Goal: Information Seeking & Learning: Learn about a topic

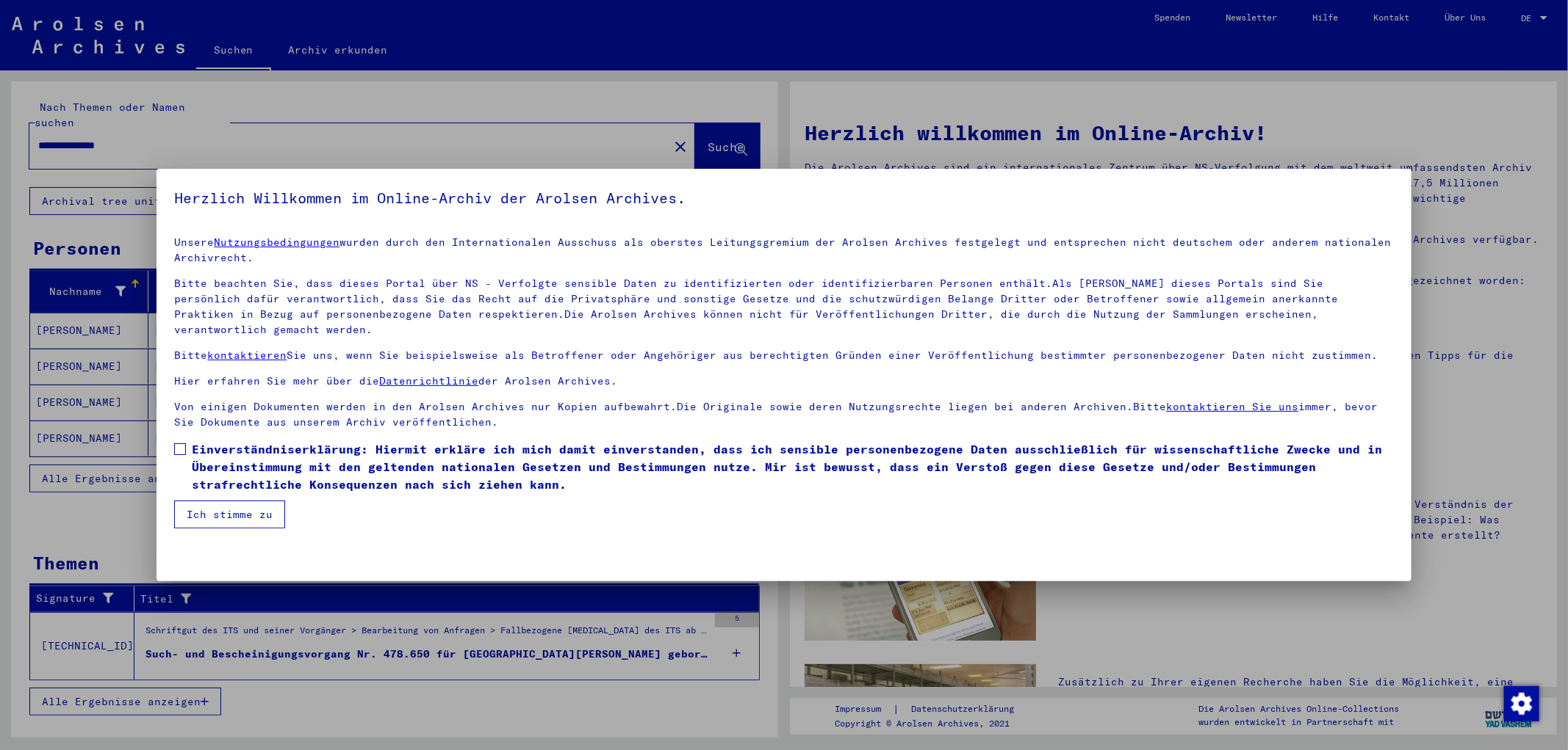
click at [184, 444] on span at bounding box center [180, 450] width 11 height 11
click at [242, 500] on button "Ich stimme zu" at bounding box center [230, 514] width 111 height 28
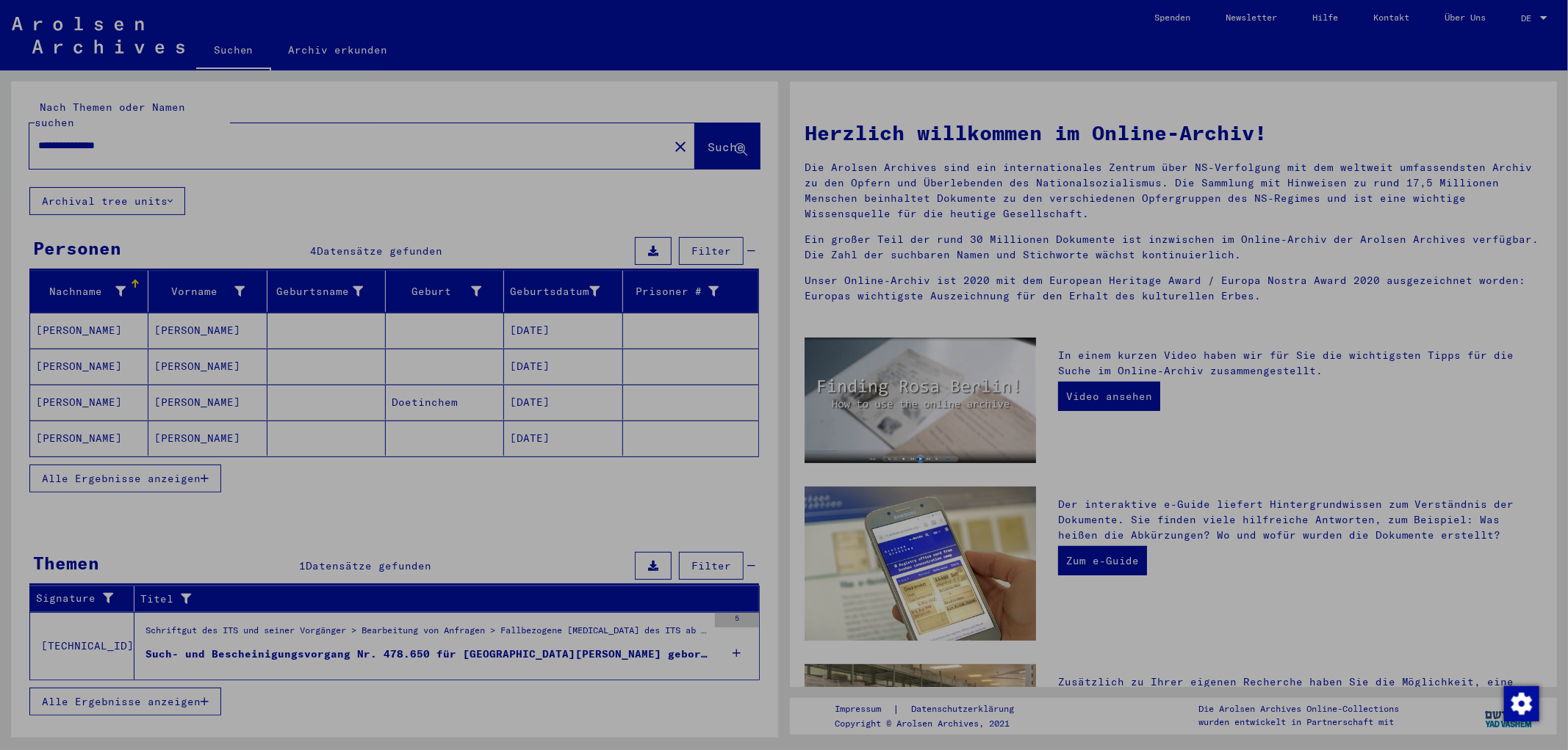
click at [242, 500] on button "Ich stimme zu" at bounding box center [230, 514] width 111 height 28
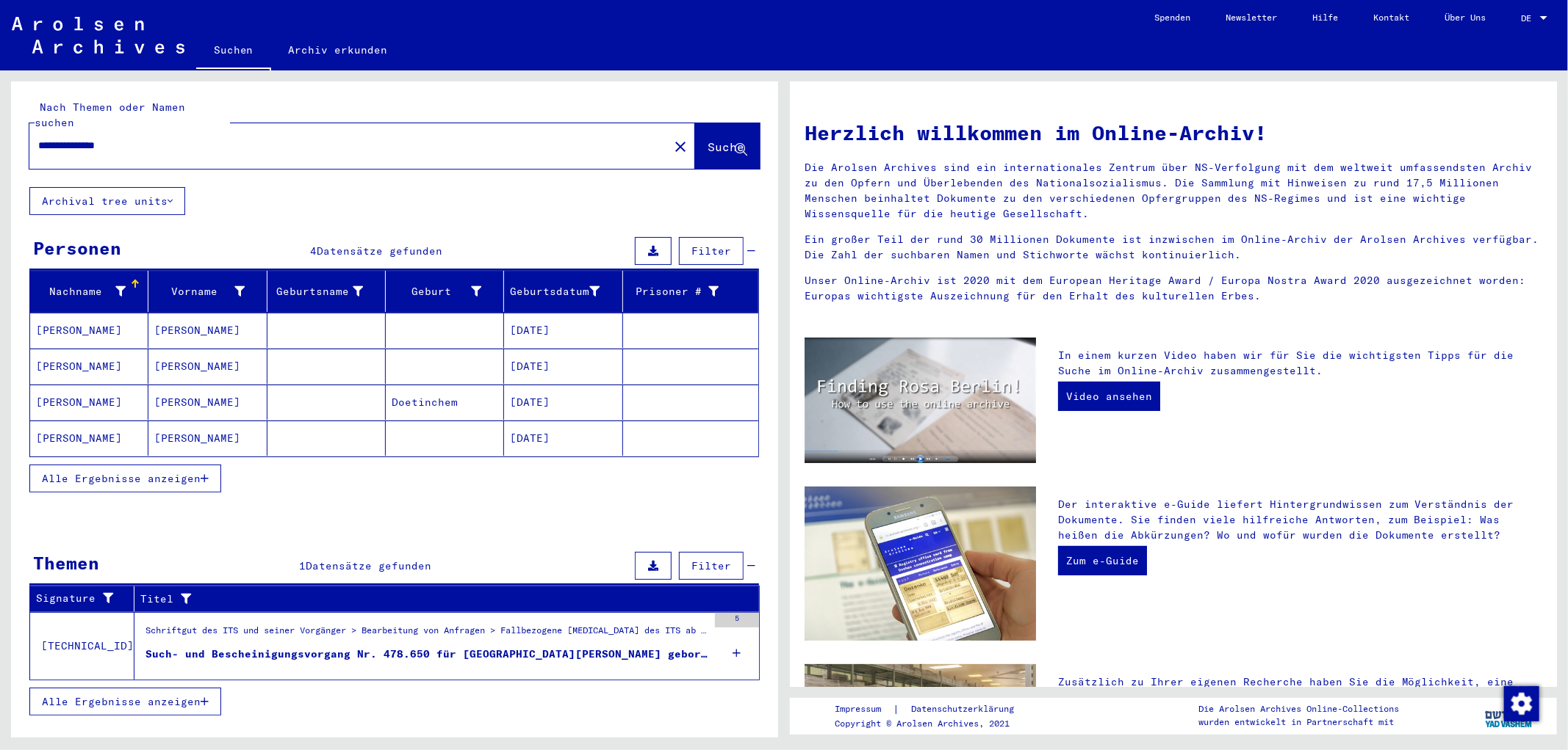
click at [242, 495] on div "Nachname Vorname Geburtsname Geburt‏ Geburtsdatum Prisoner # [PERSON_NAME] [PER…" at bounding box center [394, 391] width 767 height 241
click at [191, 424] on mat-cell "[PERSON_NAME]" at bounding box center [208, 438] width 119 height 35
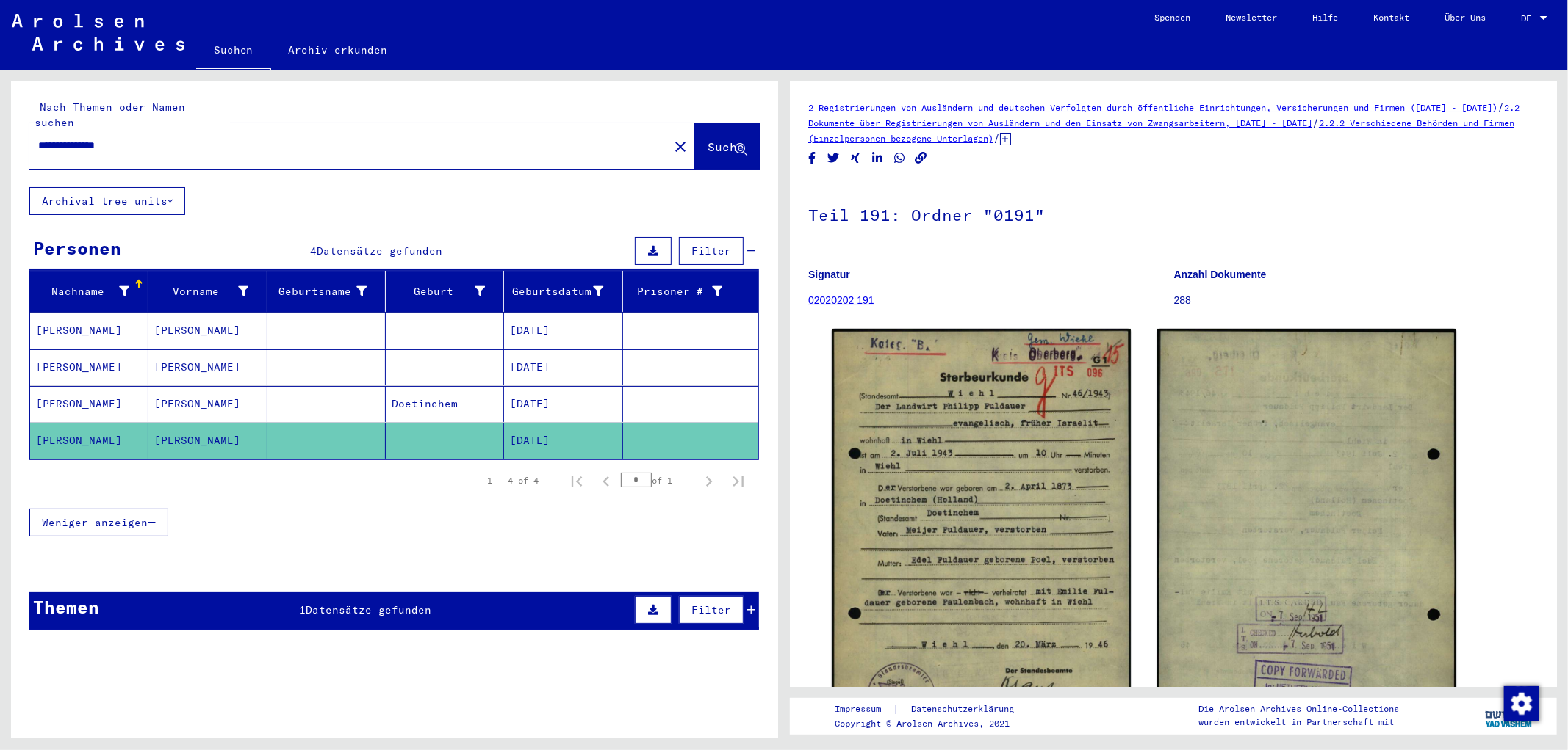
click at [186, 392] on mat-cell "[PERSON_NAME]" at bounding box center [208, 405] width 119 height 36
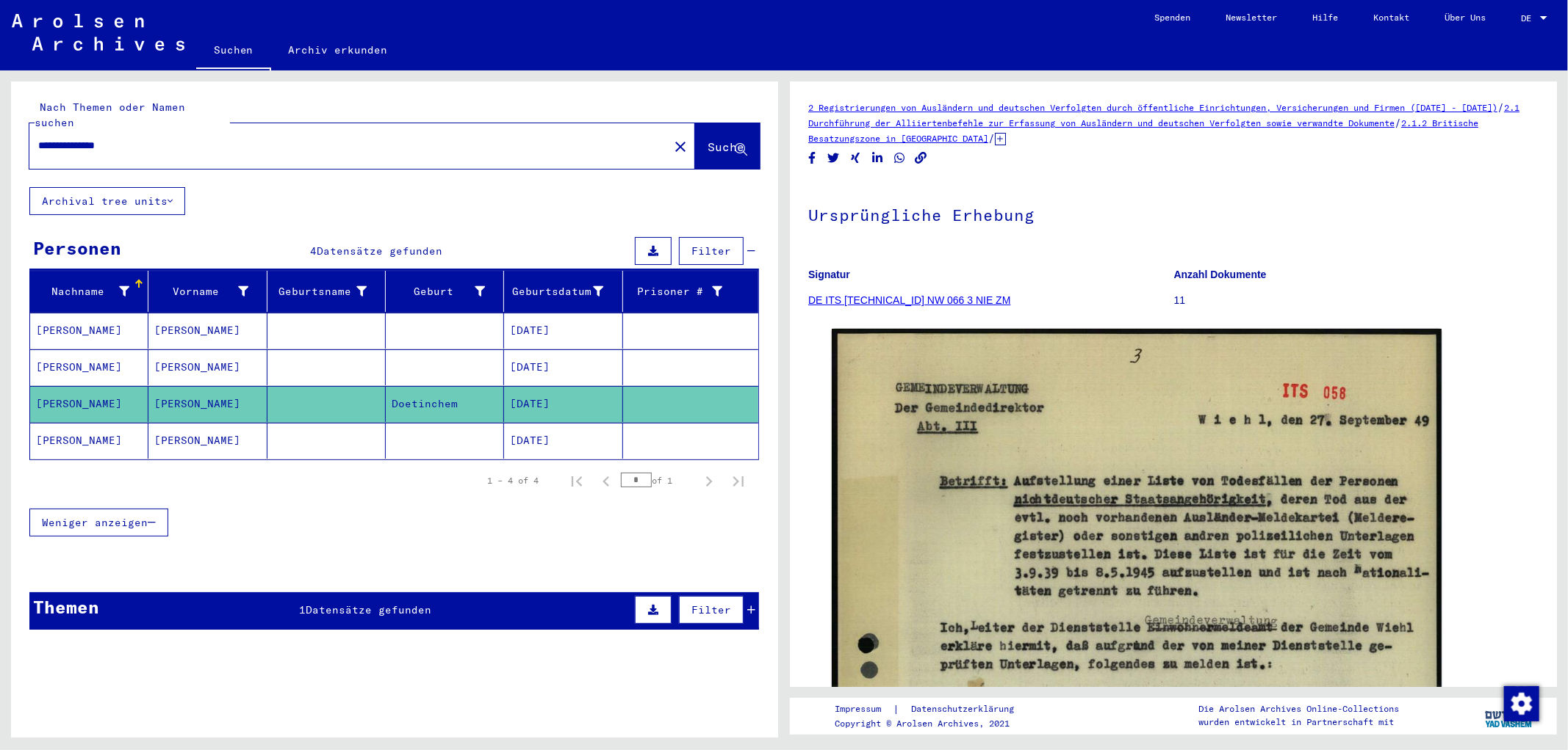
click at [215, 316] on mat-cell "[PERSON_NAME]" at bounding box center [208, 331] width 119 height 36
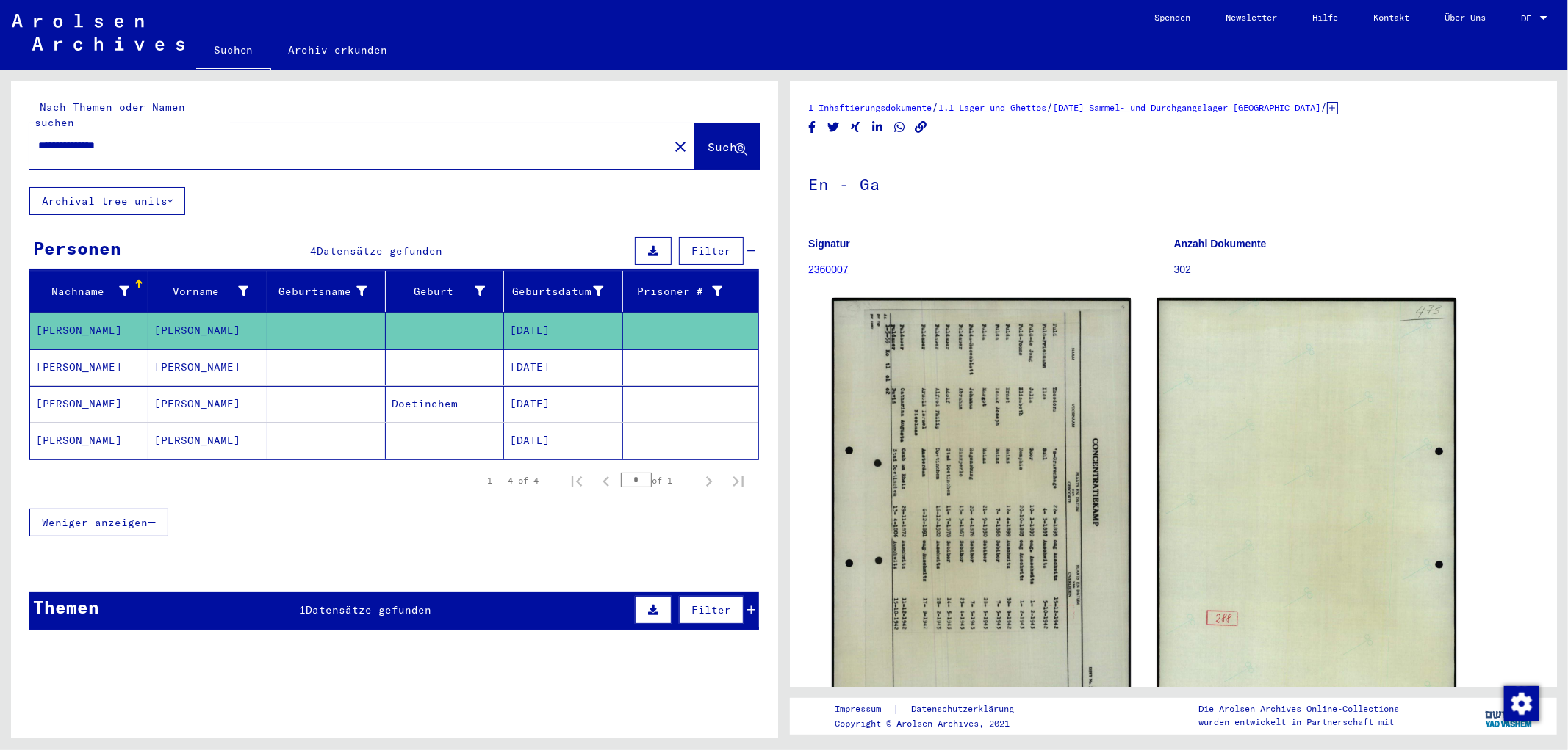
click at [223, 349] on mat-cell "[PERSON_NAME]" at bounding box center [208, 367] width 119 height 36
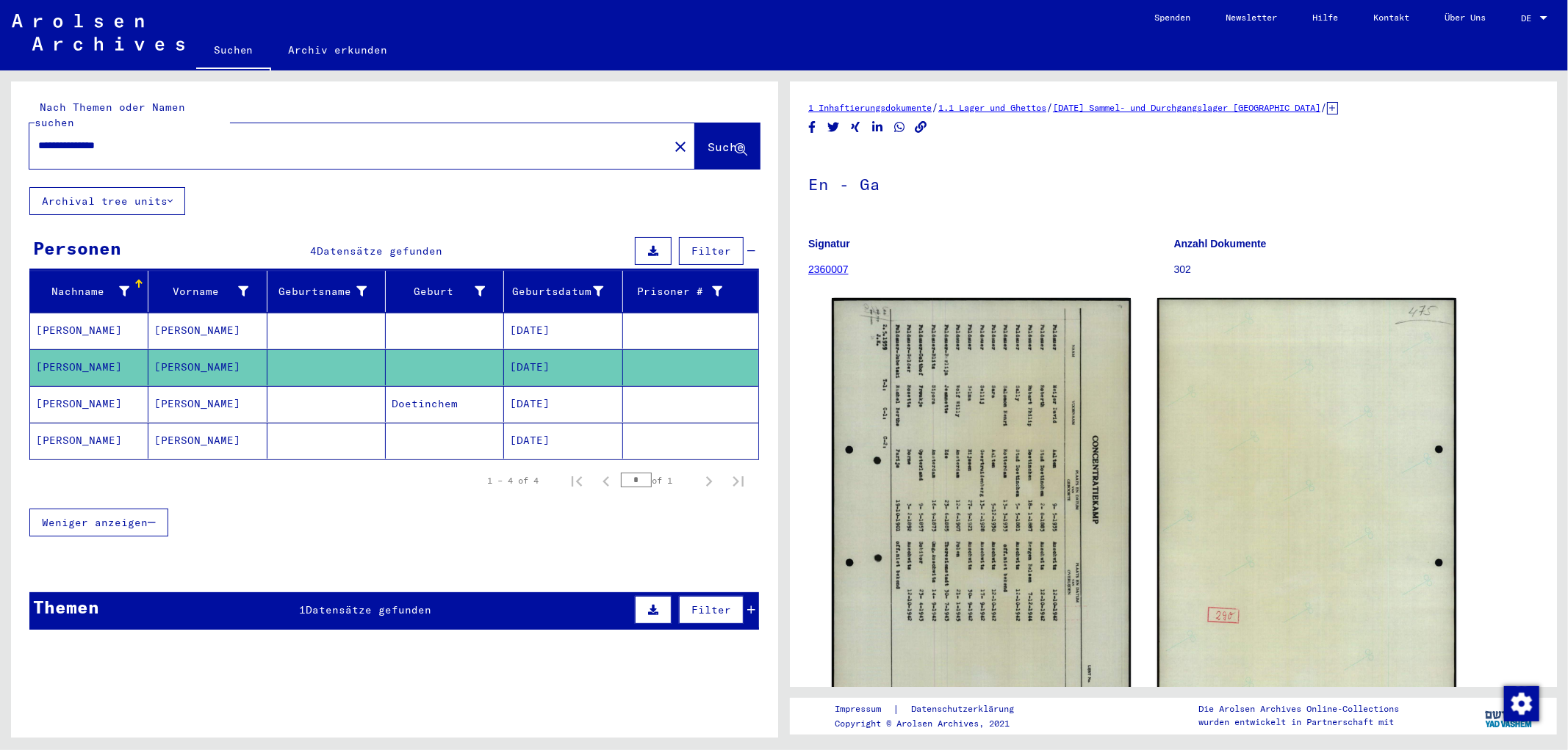
click at [204, 386] on mat-cell "[PERSON_NAME]" at bounding box center [208, 405] width 119 height 36
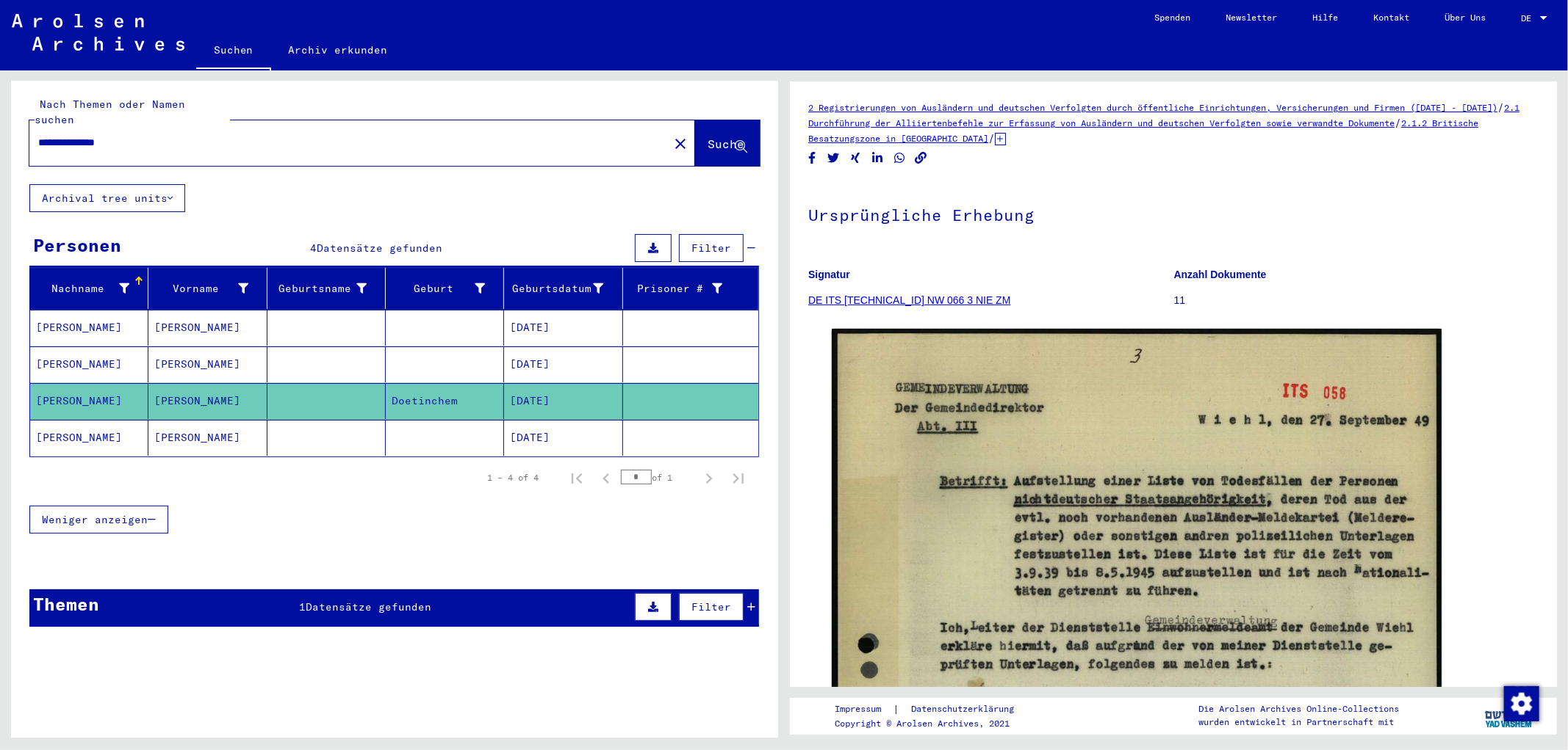
scroll to position [4, 0]
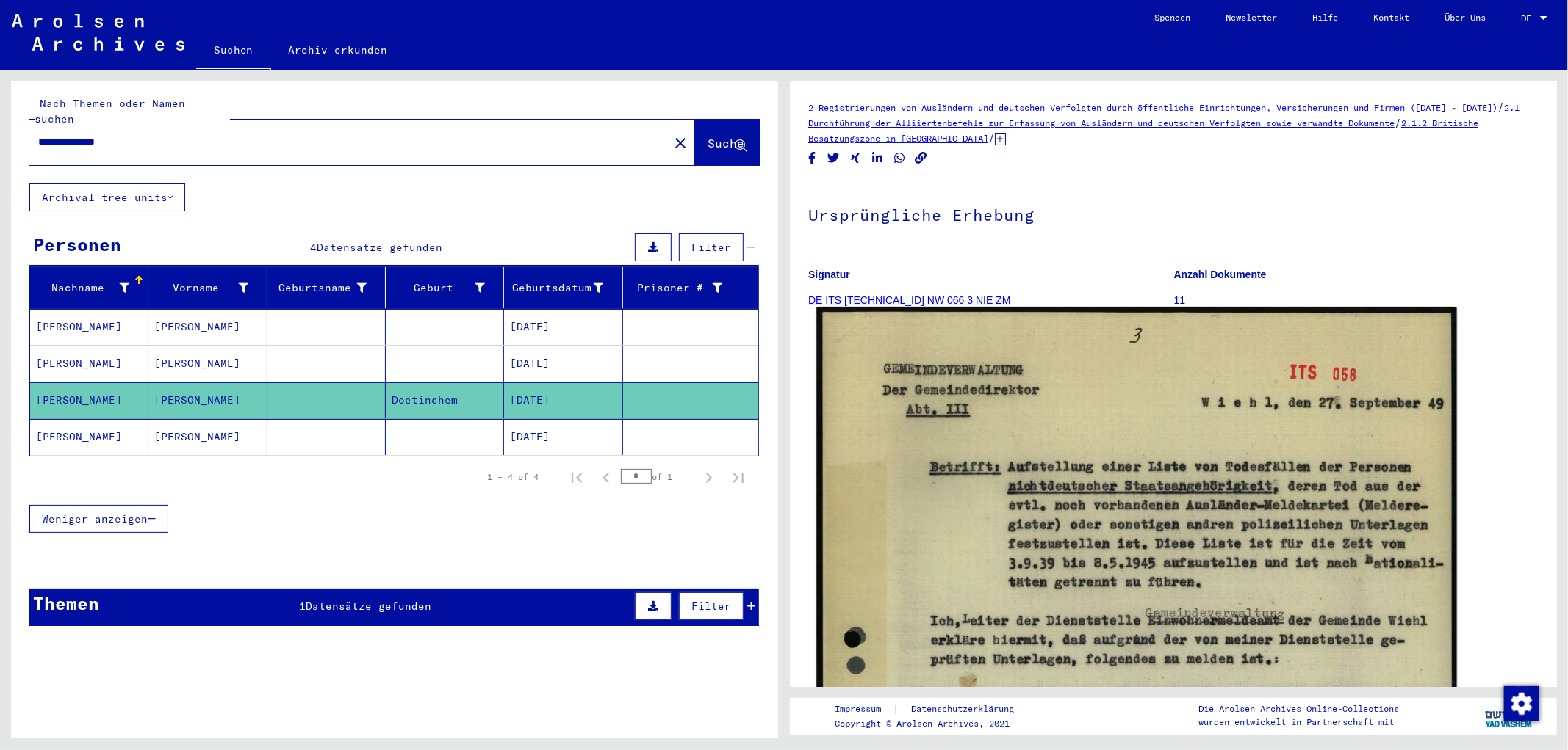
click at [1158, 473] on img at bounding box center [1136, 759] width 640 height 902
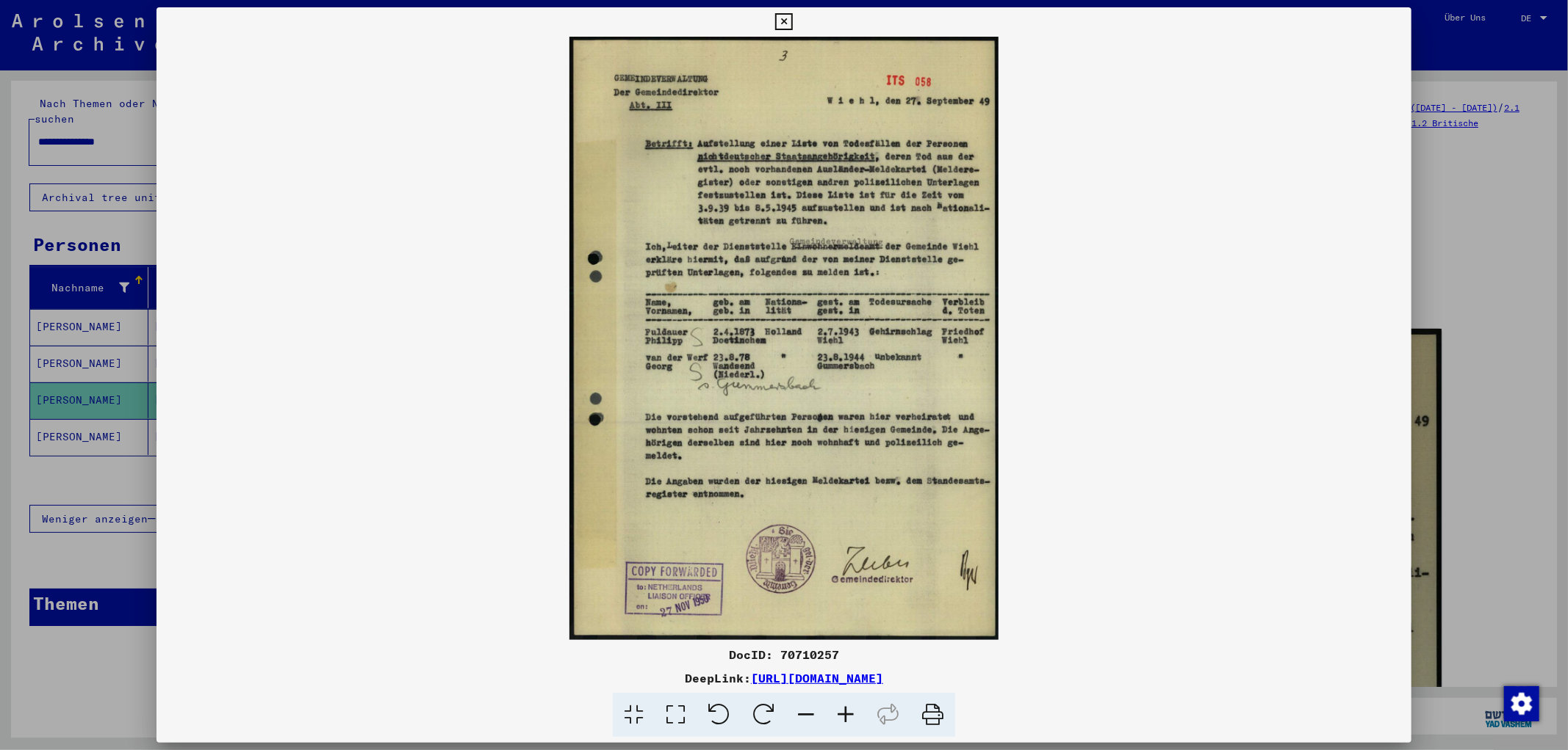
click at [851, 713] on icon at bounding box center [845, 716] width 39 height 45
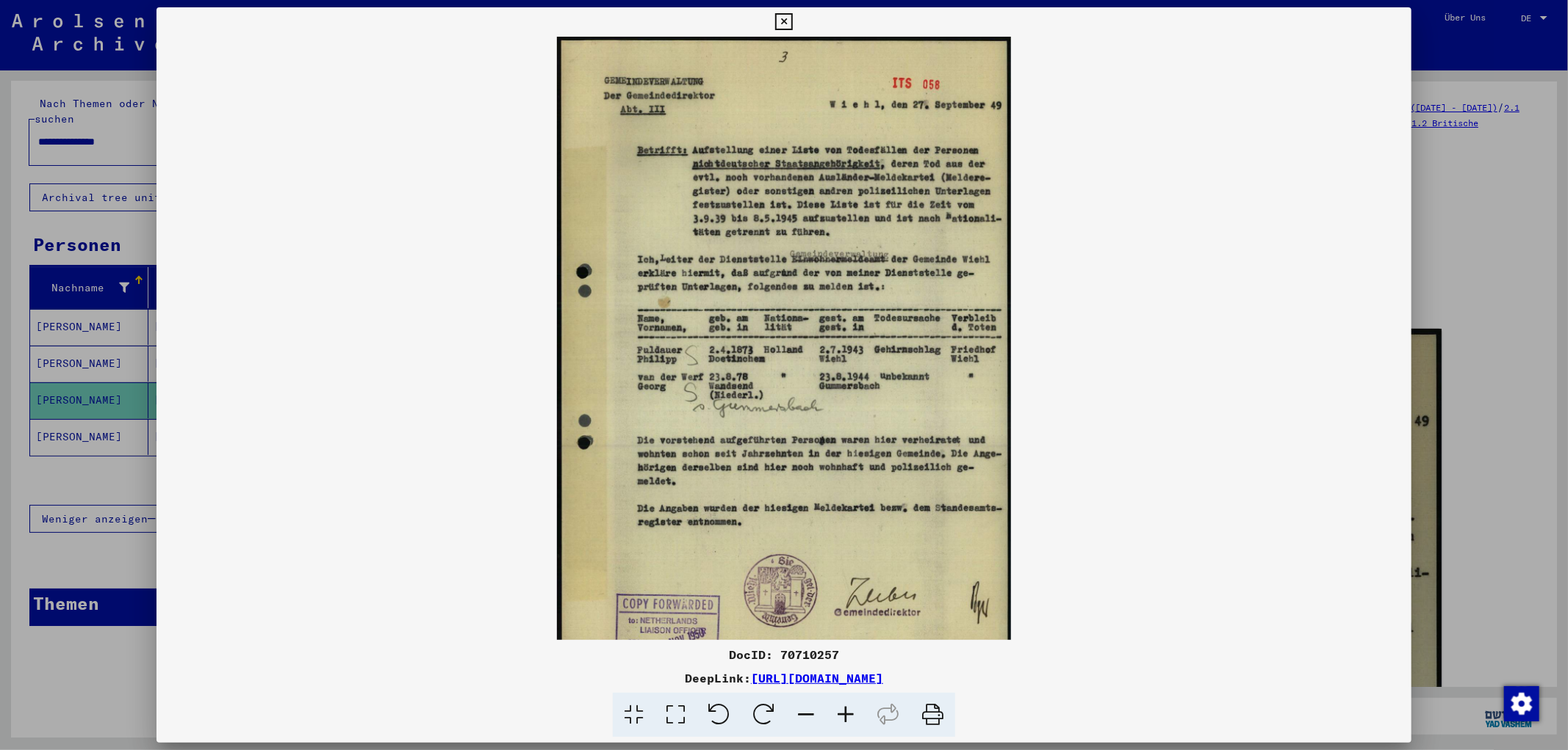
click at [851, 713] on icon at bounding box center [845, 716] width 39 height 45
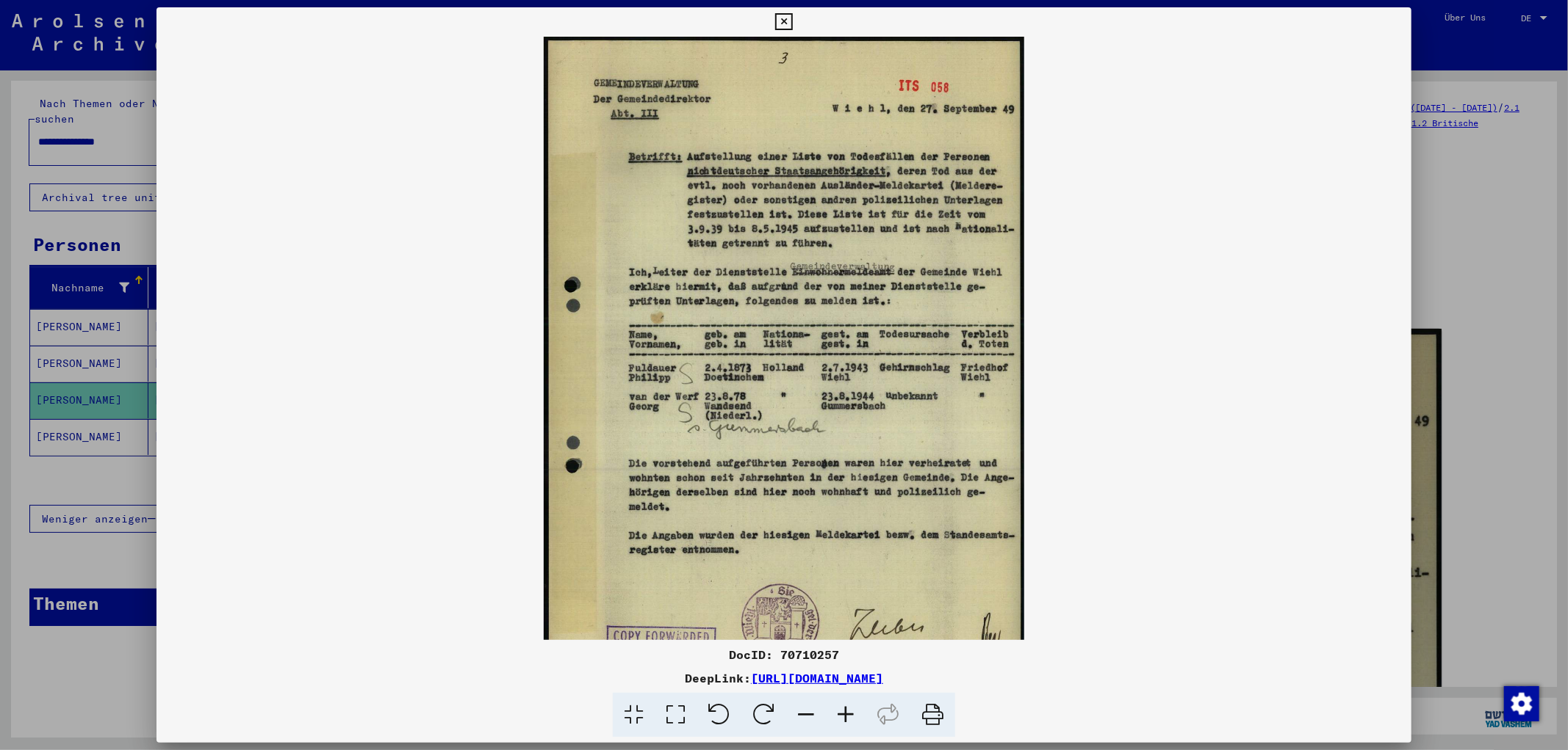
click at [851, 713] on icon at bounding box center [845, 716] width 39 height 45
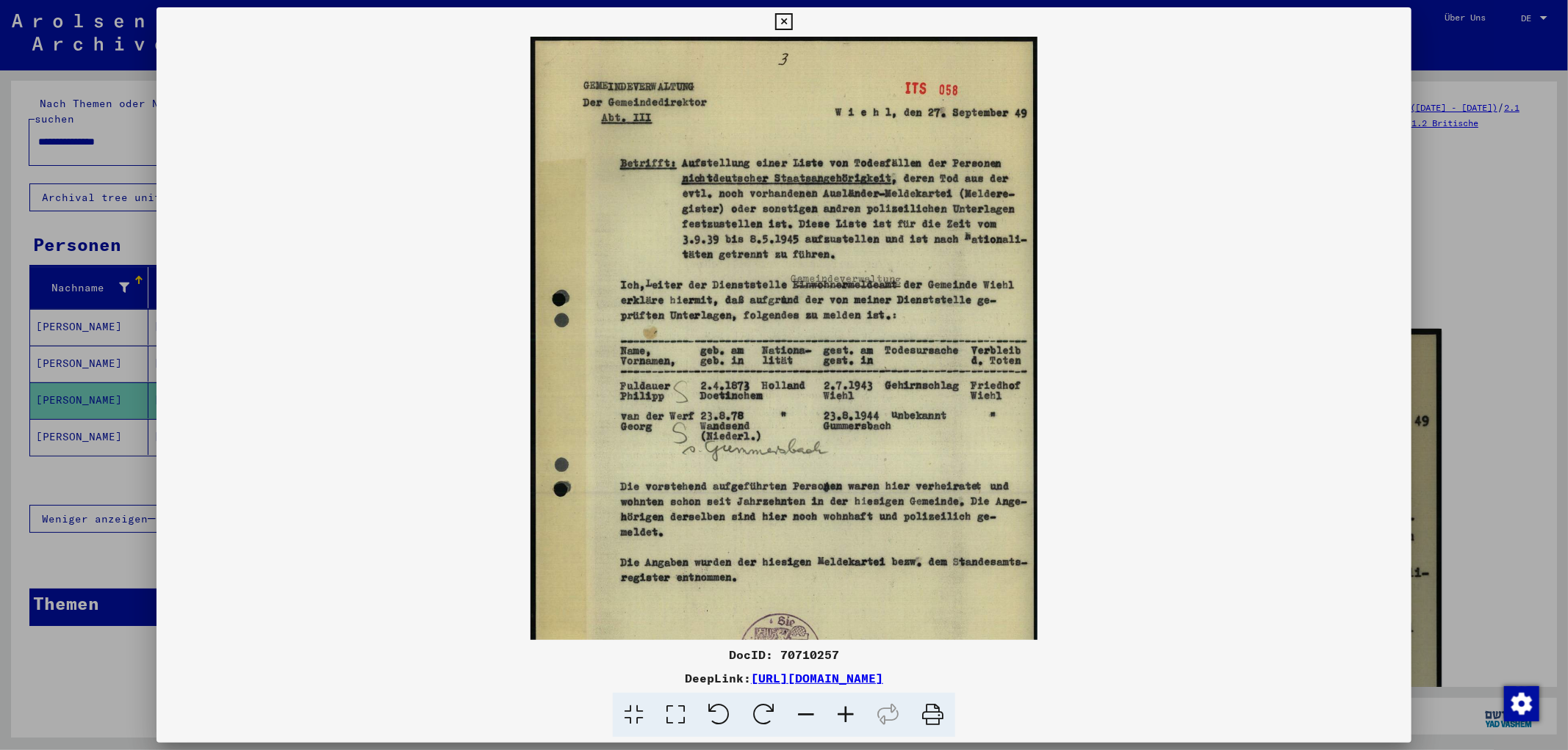
click at [851, 713] on icon at bounding box center [845, 716] width 39 height 45
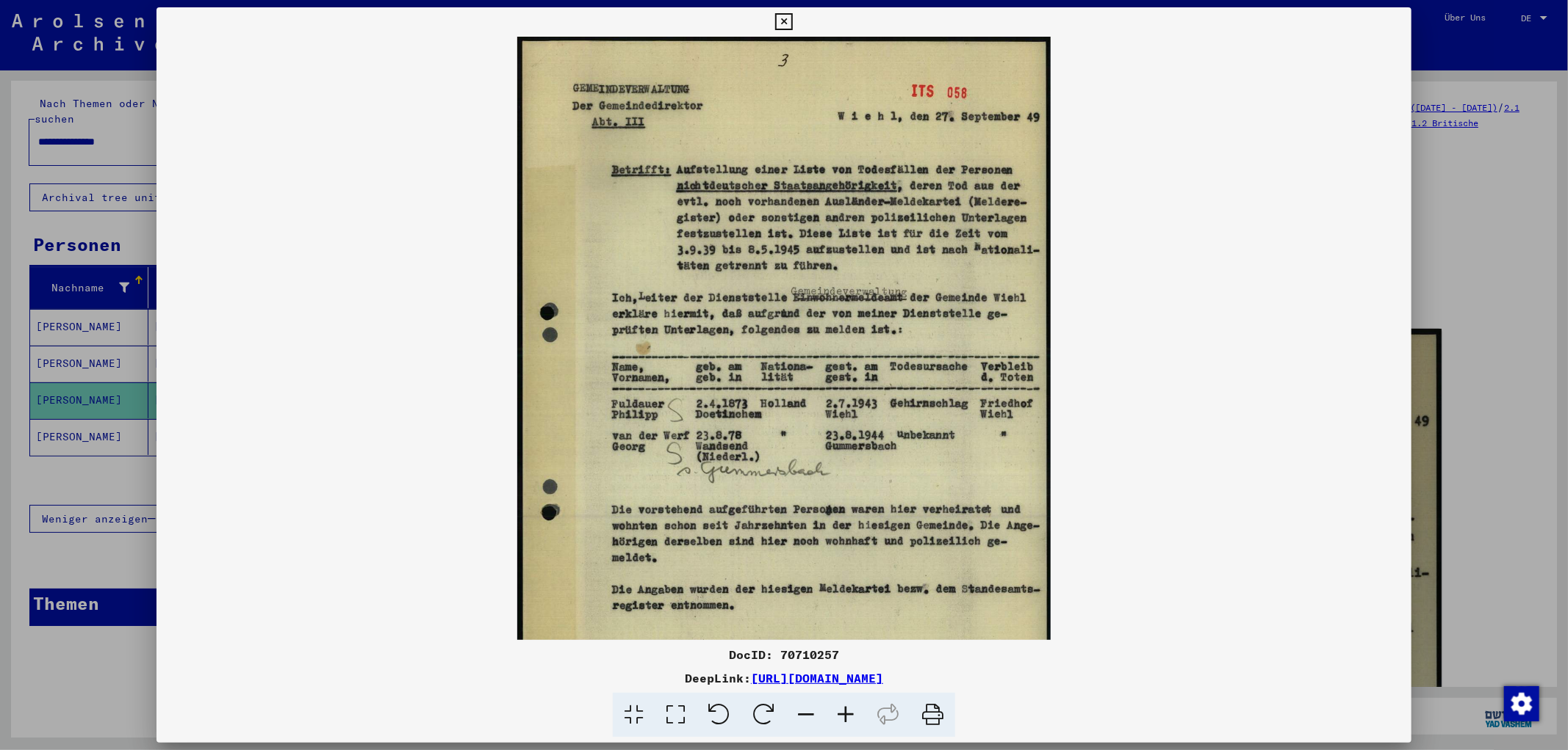
click at [851, 713] on icon at bounding box center [845, 716] width 39 height 45
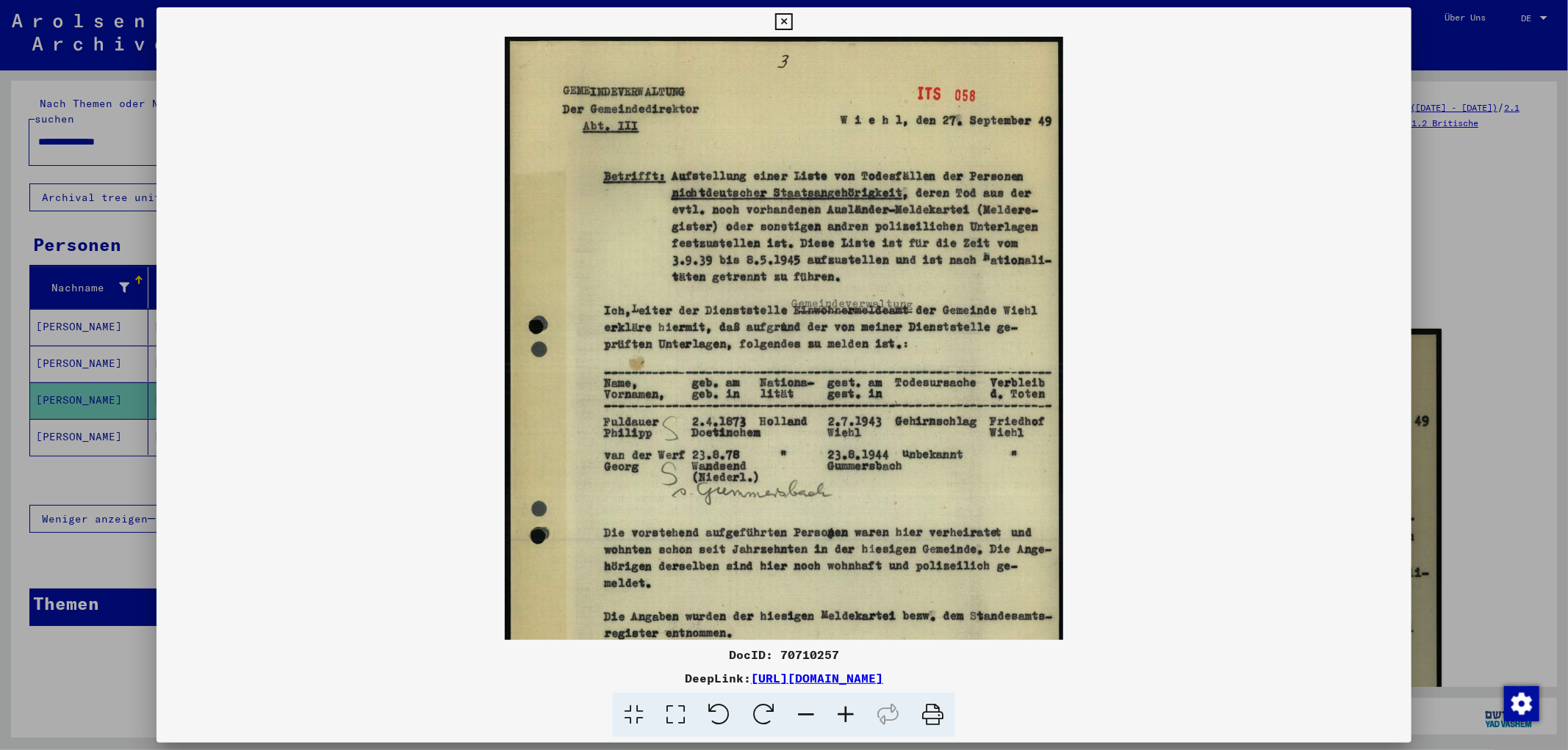
click at [851, 713] on icon at bounding box center [845, 716] width 39 height 45
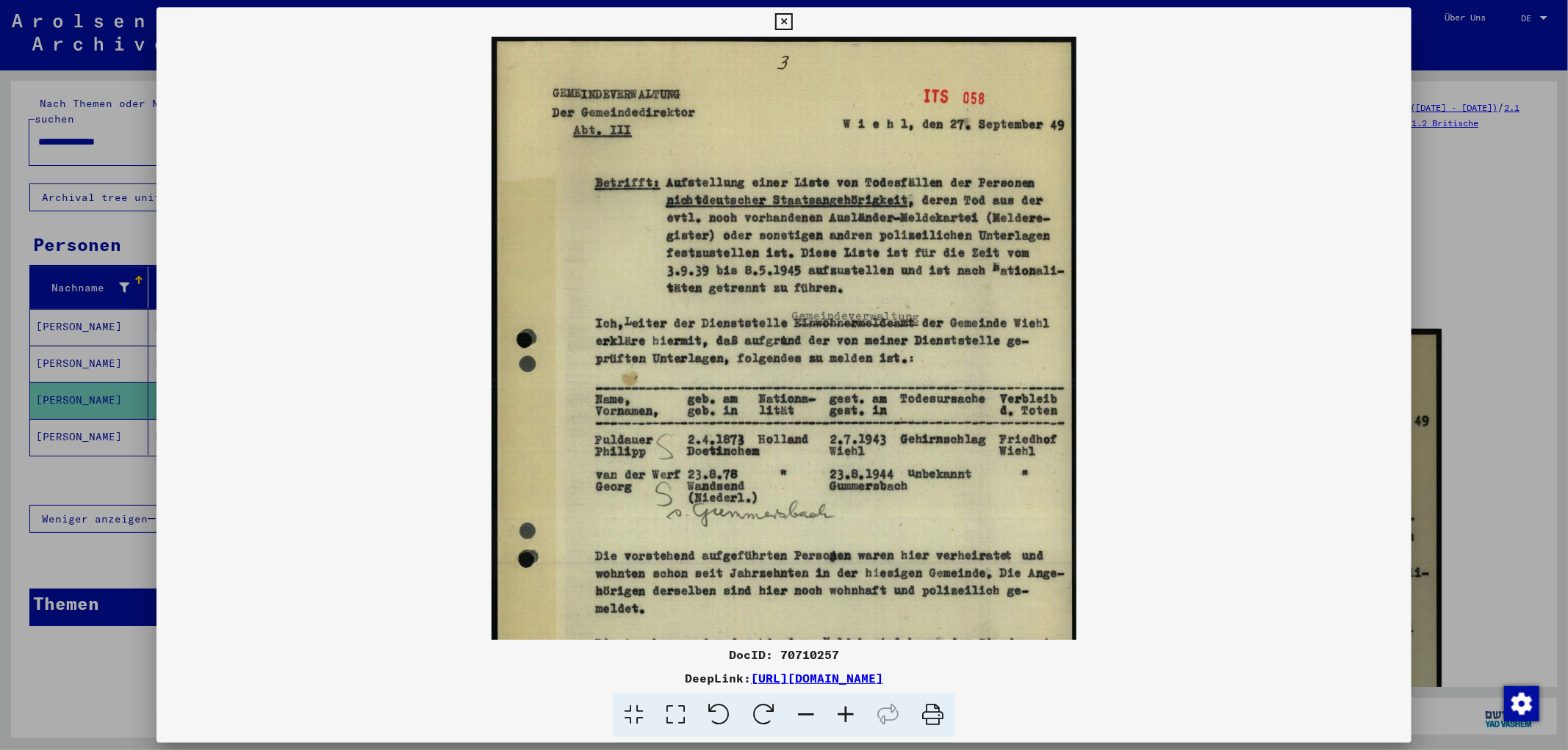
click at [851, 713] on icon at bounding box center [845, 716] width 39 height 45
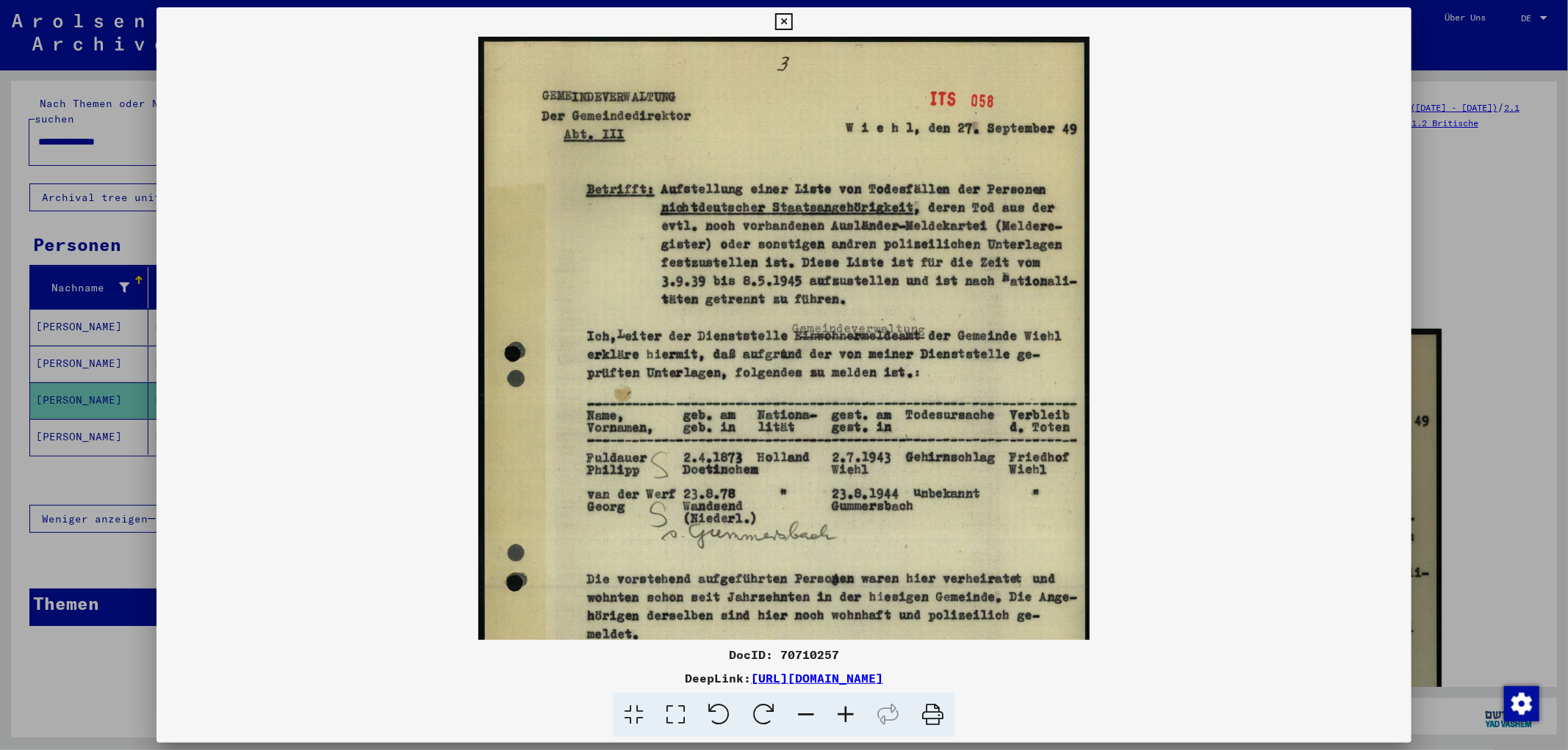
click at [851, 713] on icon at bounding box center [845, 716] width 39 height 45
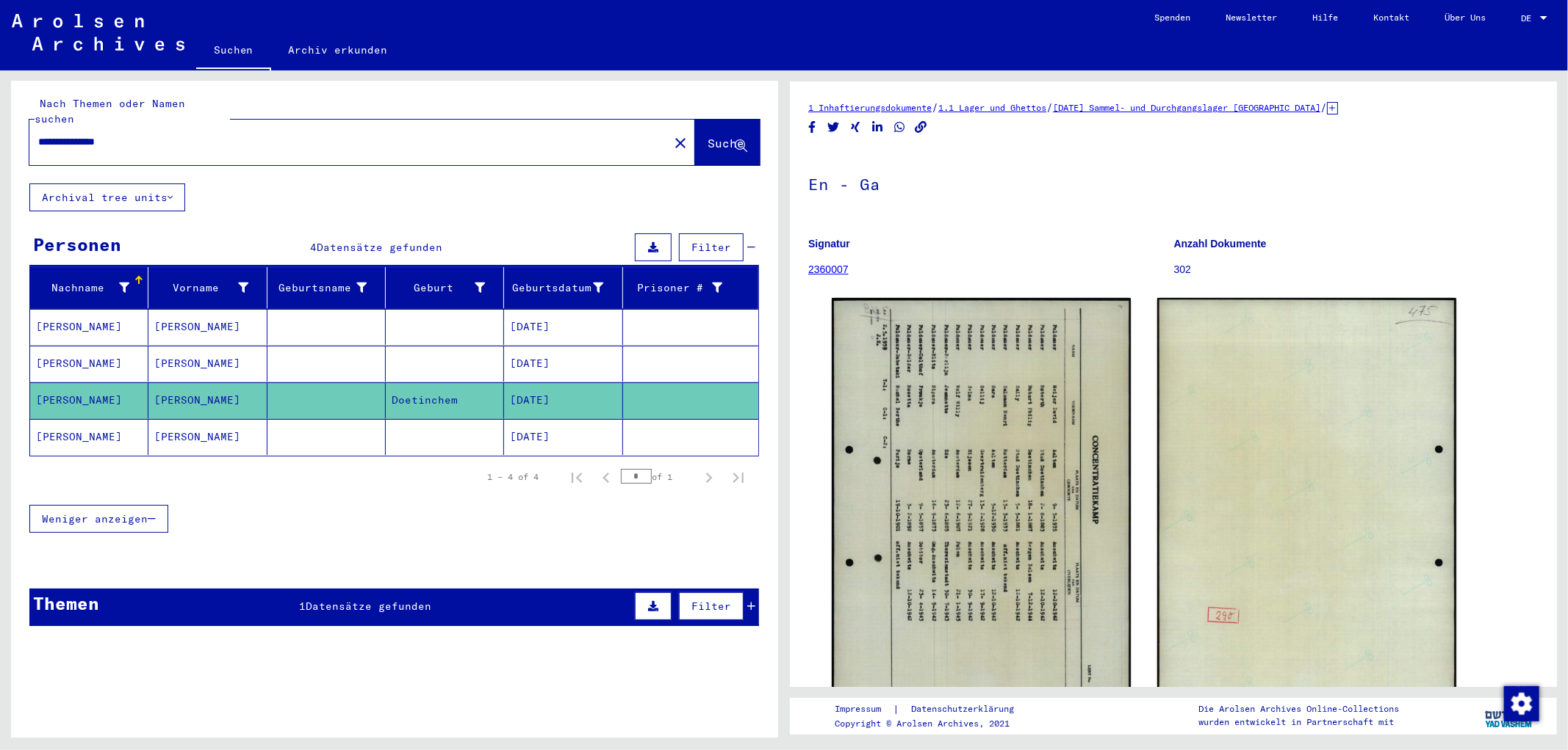
click at [80, 134] on input "**********" at bounding box center [348, 142] width 621 height 15
type input "********"
click at [707, 136] on span "Suche" at bounding box center [726, 143] width 36 height 14
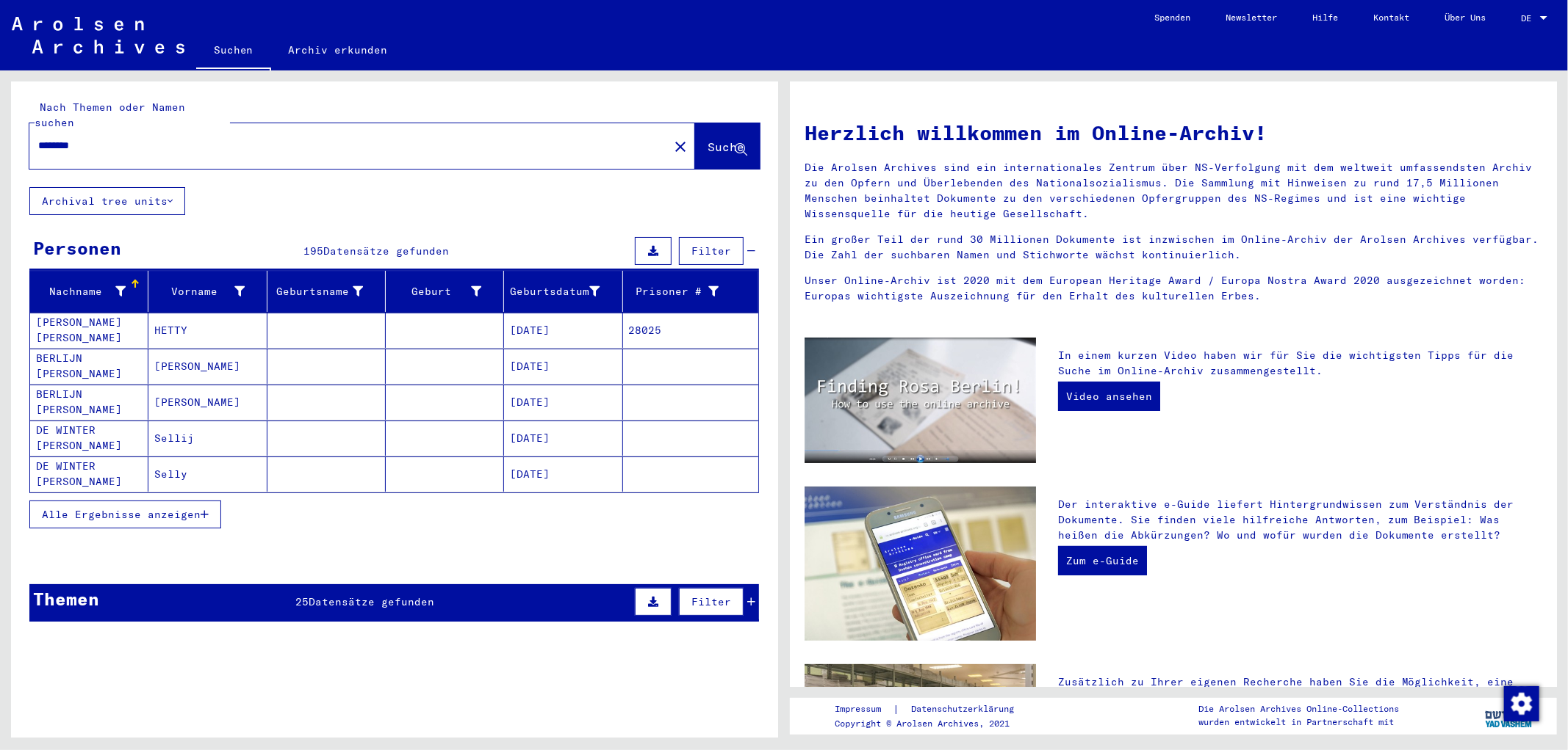
click at [212, 503] on button "Alle Ergebnisse anzeigen" at bounding box center [125, 514] width 191 height 28
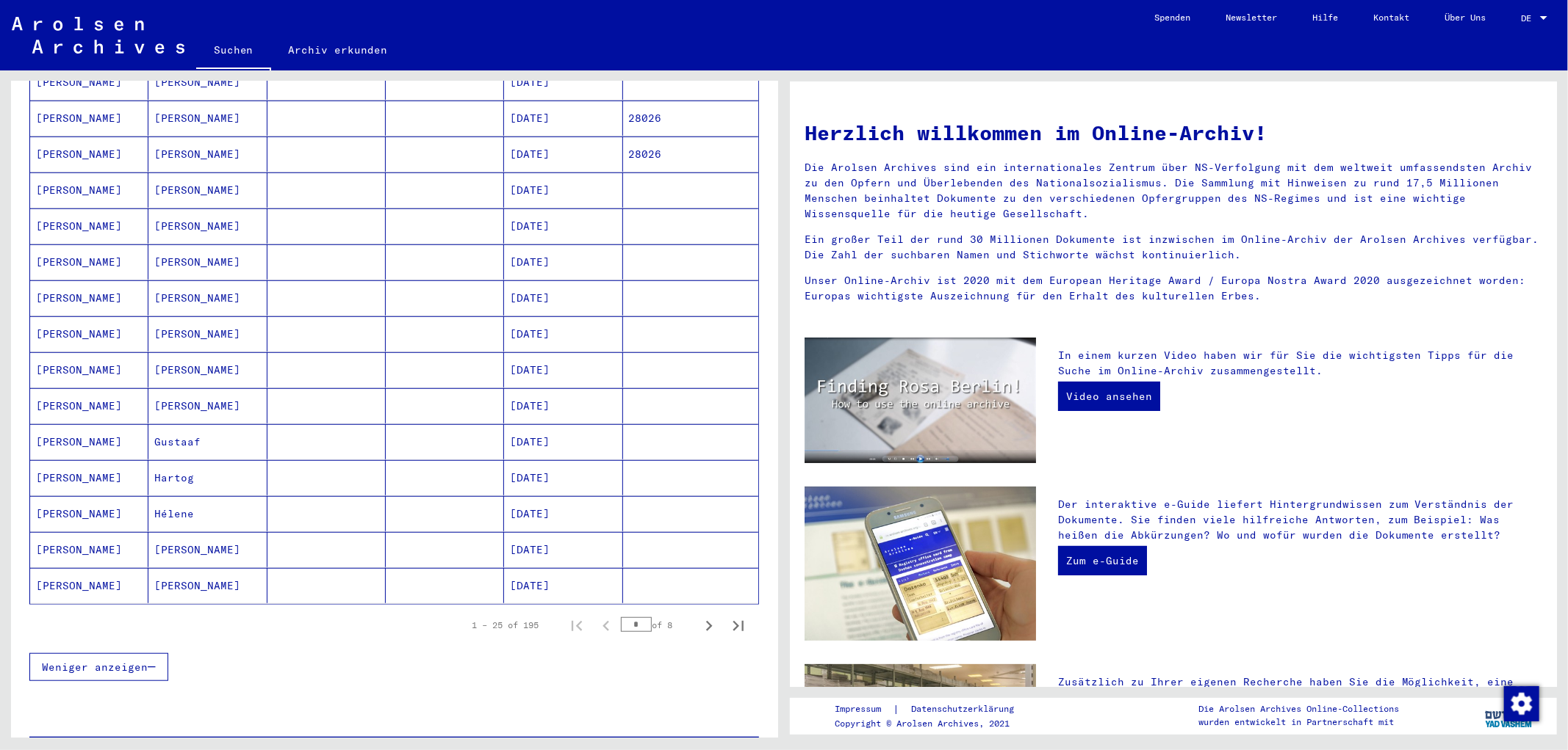
scroll to position [646, 0]
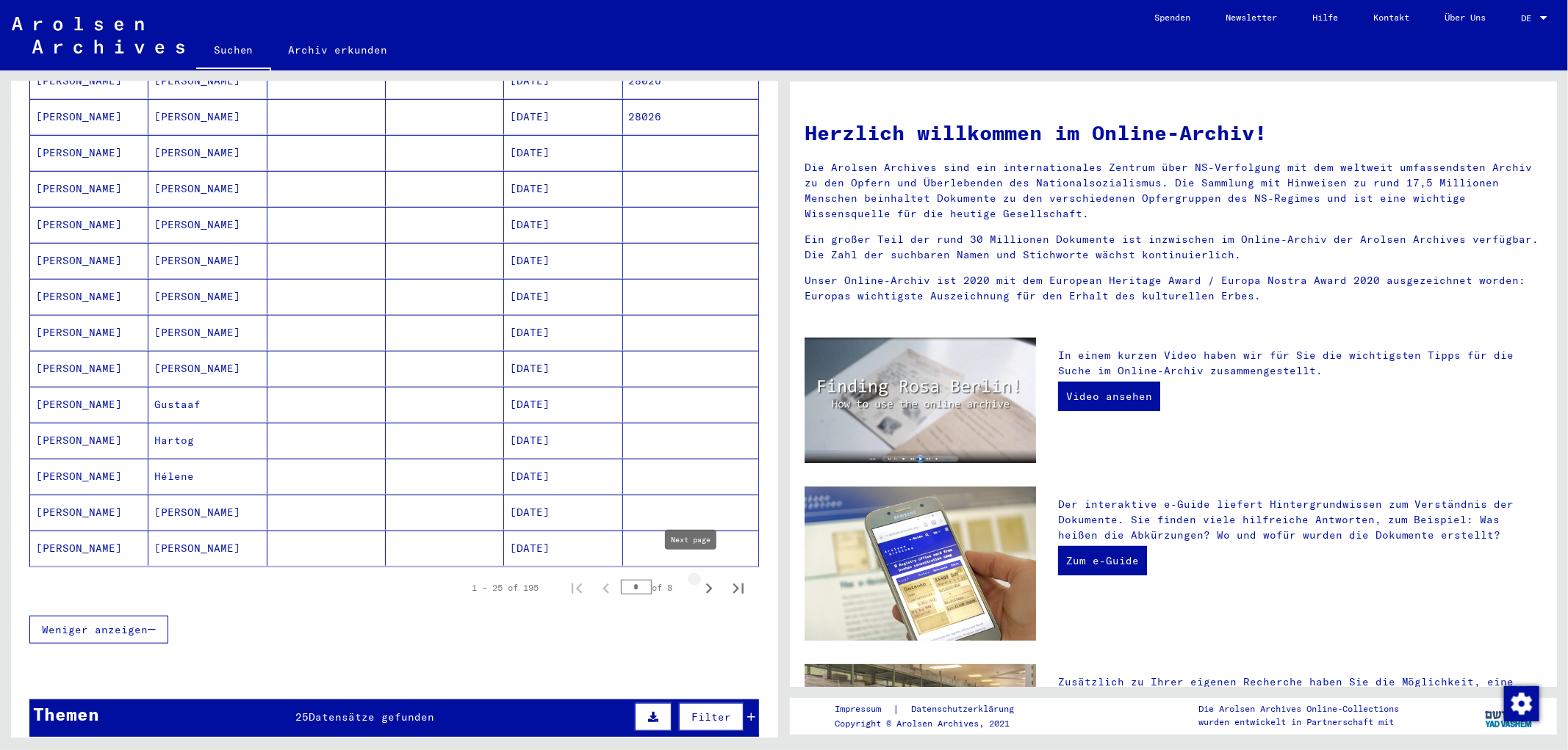
click at [699, 579] on icon "Next page" at bounding box center [708, 588] width 20 height 20
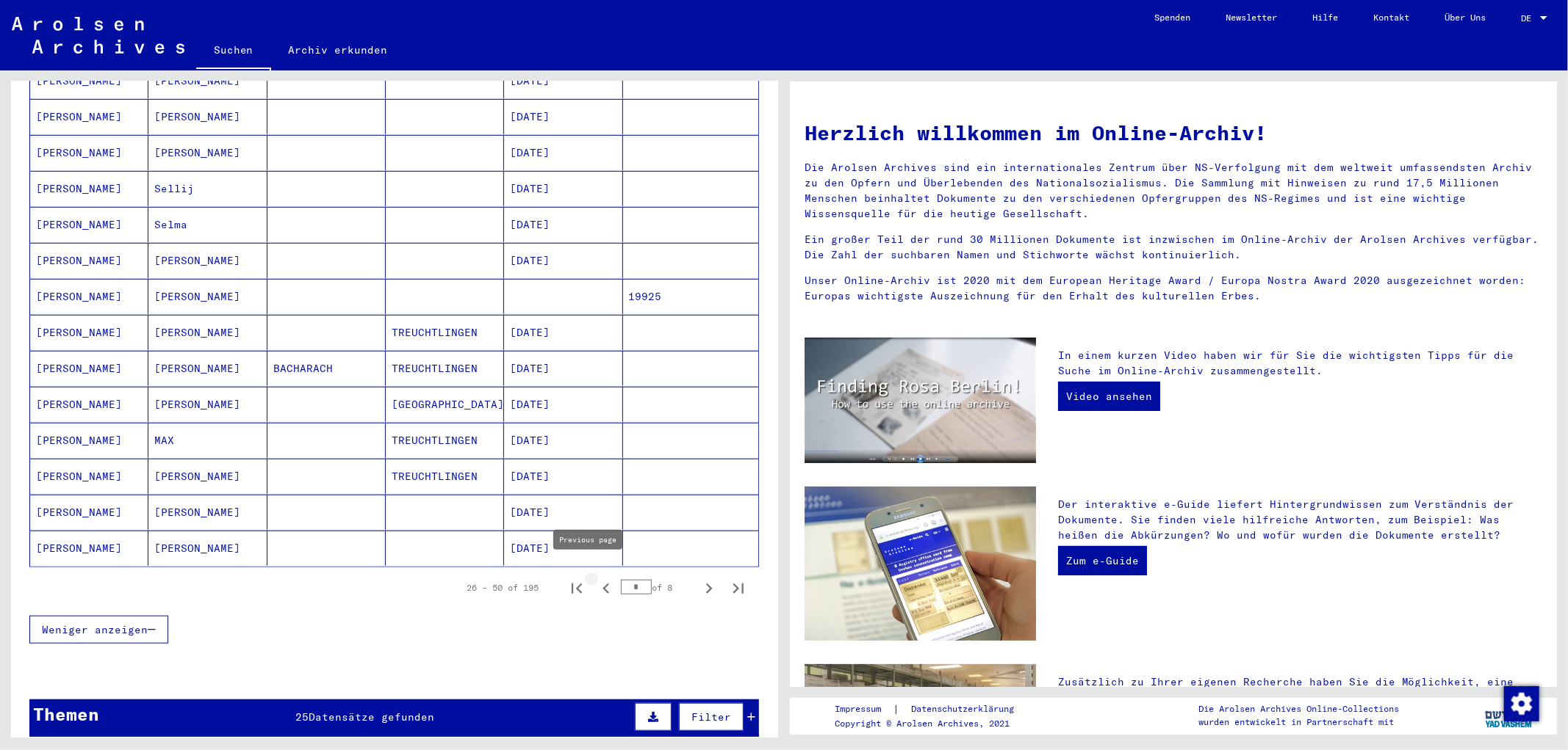
click at [602, 584] on icon "Previous page" at bounding box center [605, 588] width 7 height 11
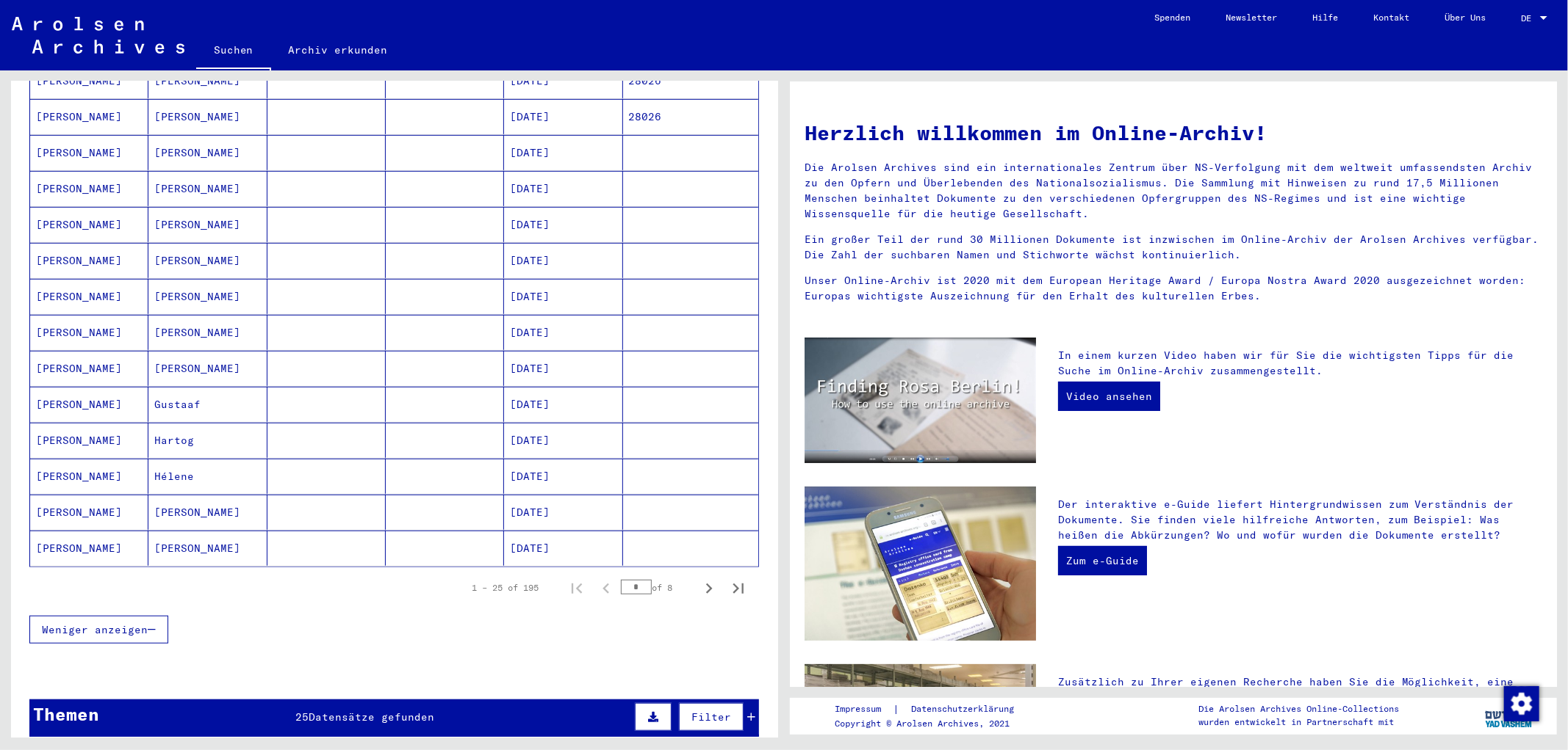
click at [586, 593] on div "1 – 25 of 195 * of 8" at bounding box center [394, 587] width 729 height 41
click at [699, 579] on icon "Next page" at bounding box center [708, 588] width 20 height 20
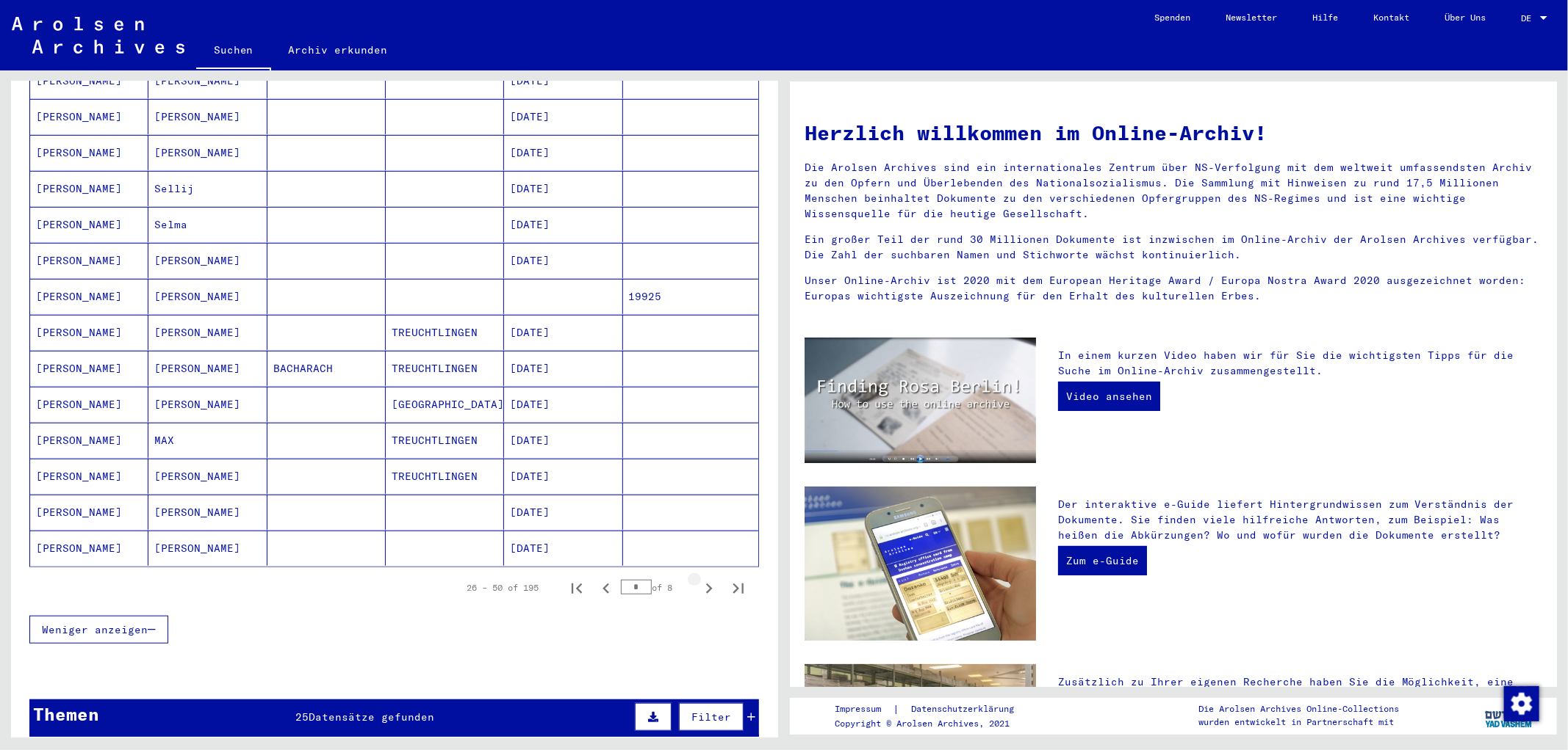
click at [699, 579] on icon "Next page" at bounding box center [708, 588] width 20 height 20
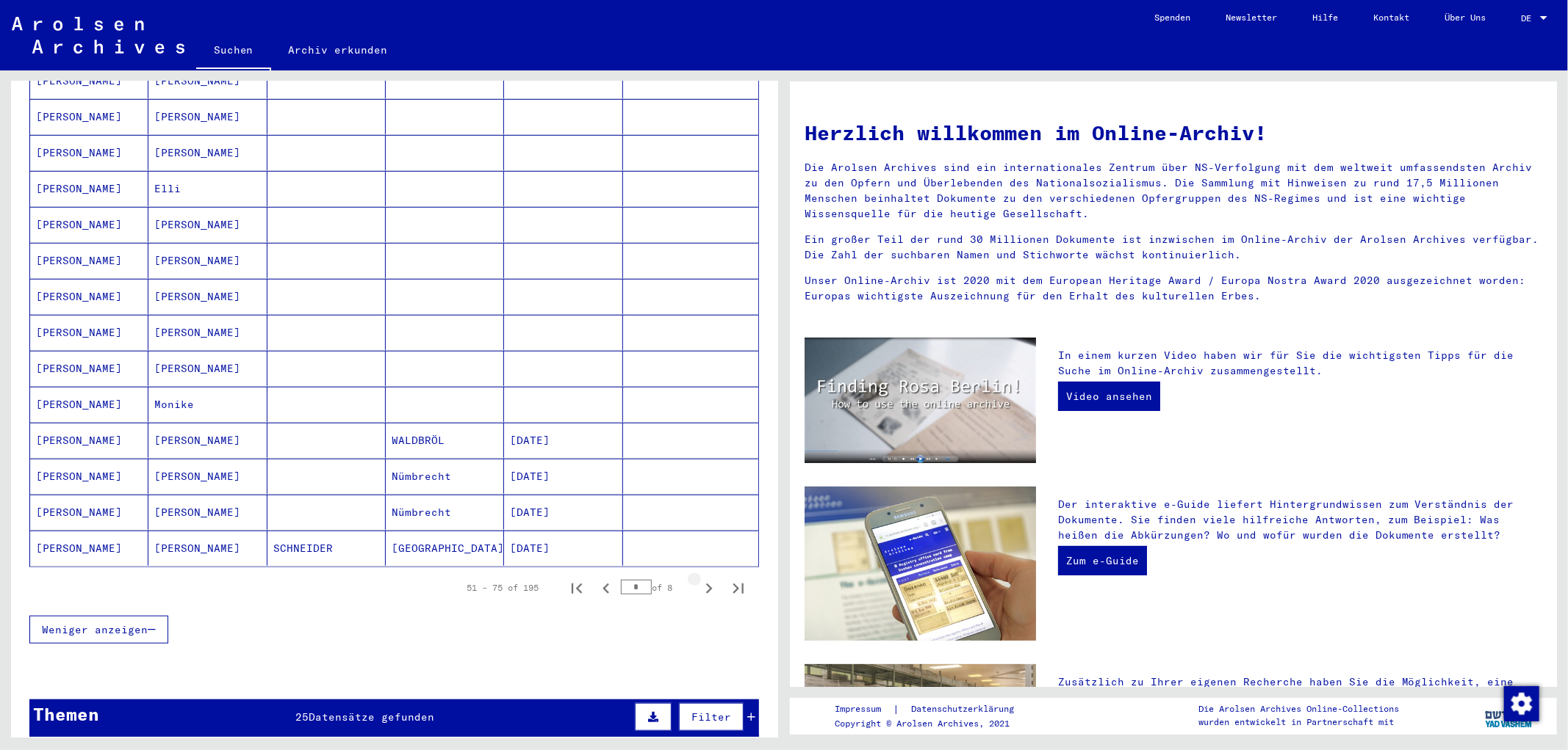
click at [699, 579] on icon "Next page" at bounding box center [708, 588] width 20 height 20
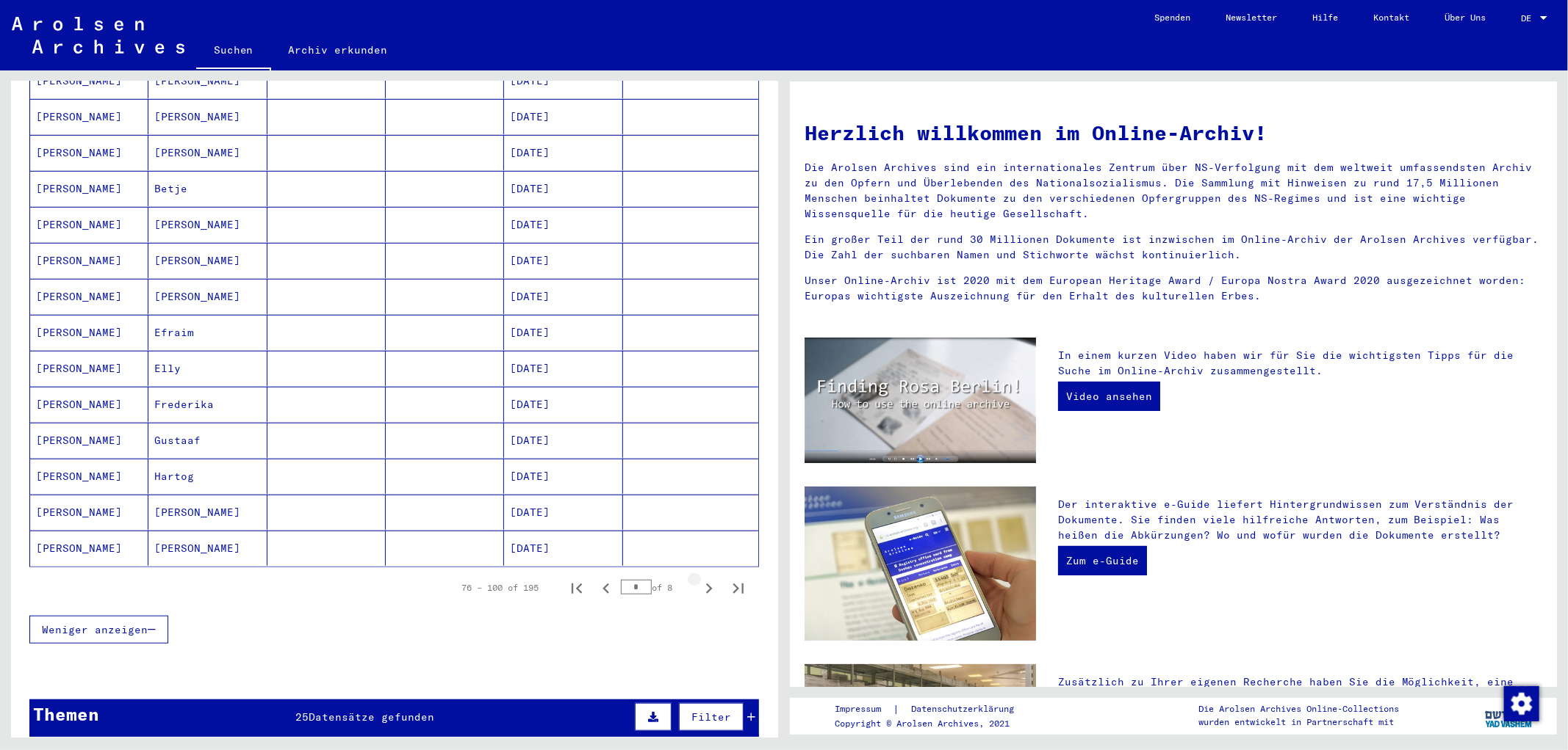
click at [699, 579] on icon "Next page" at bounding box center [708, 588] width 20 height 20
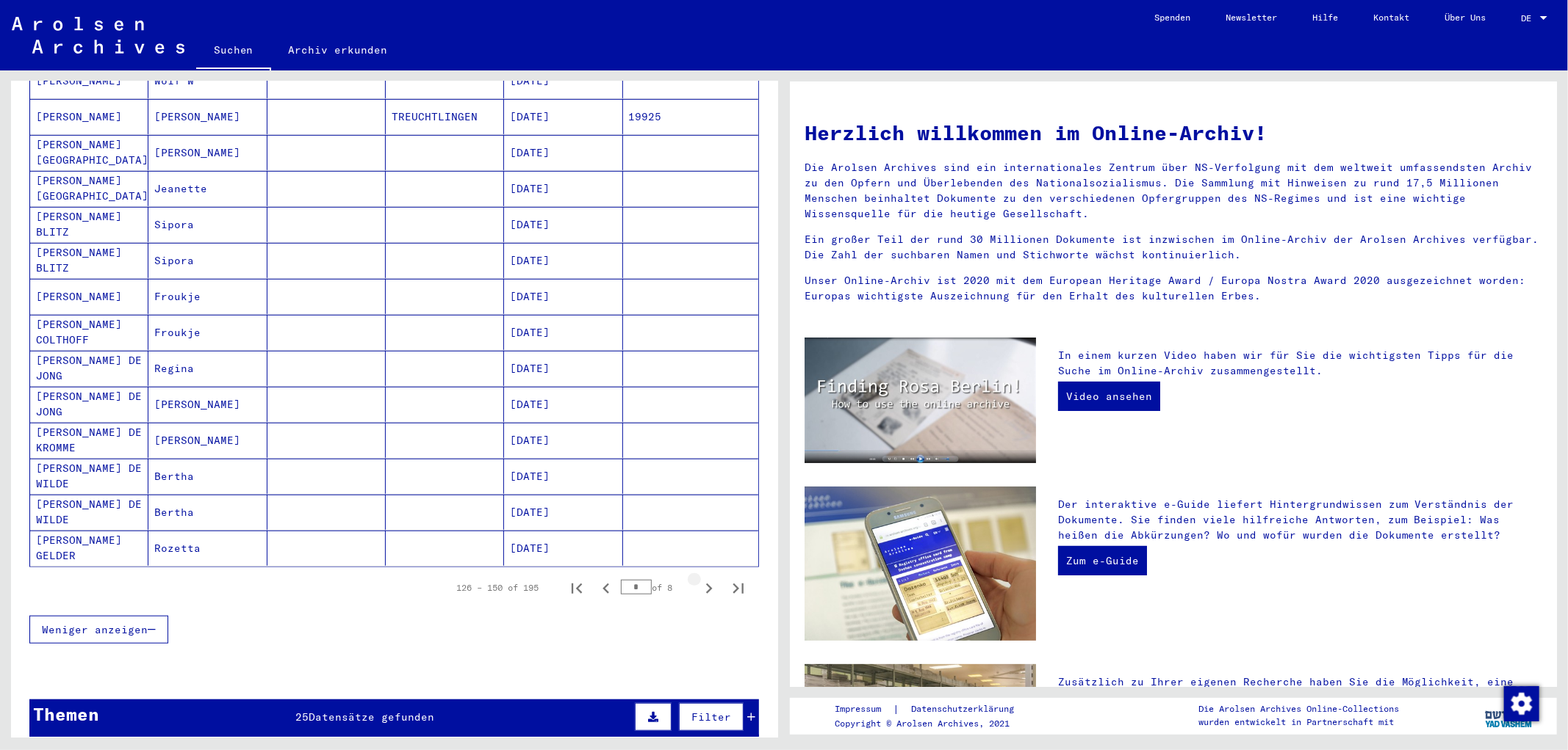
click at [699, 579] on icon "Next page" at bounding box center [708, 588] width 20 height 20
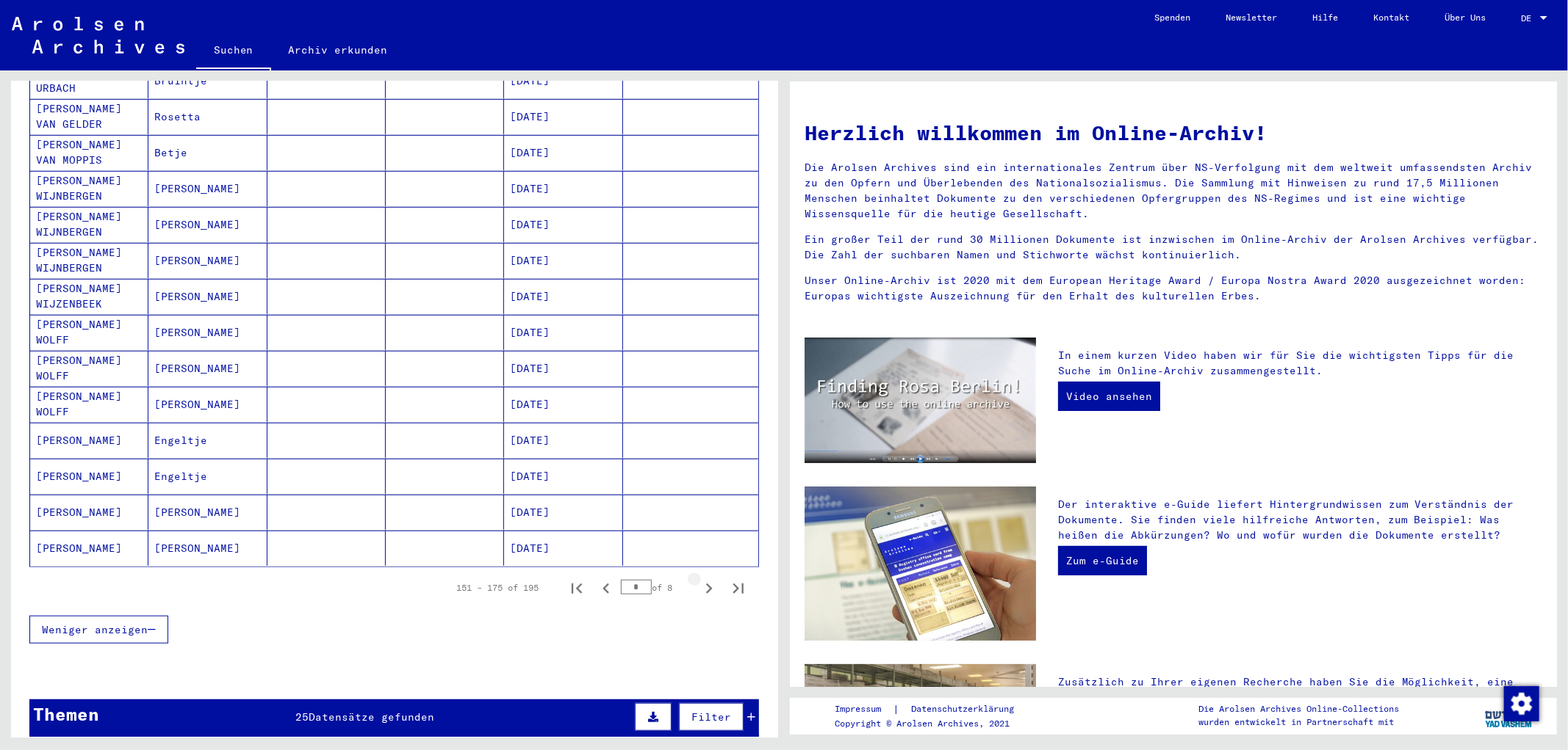
click at [699, 579] on icon "Next page" at bounding box center [708, 588] width 20 height 20
type input "*"
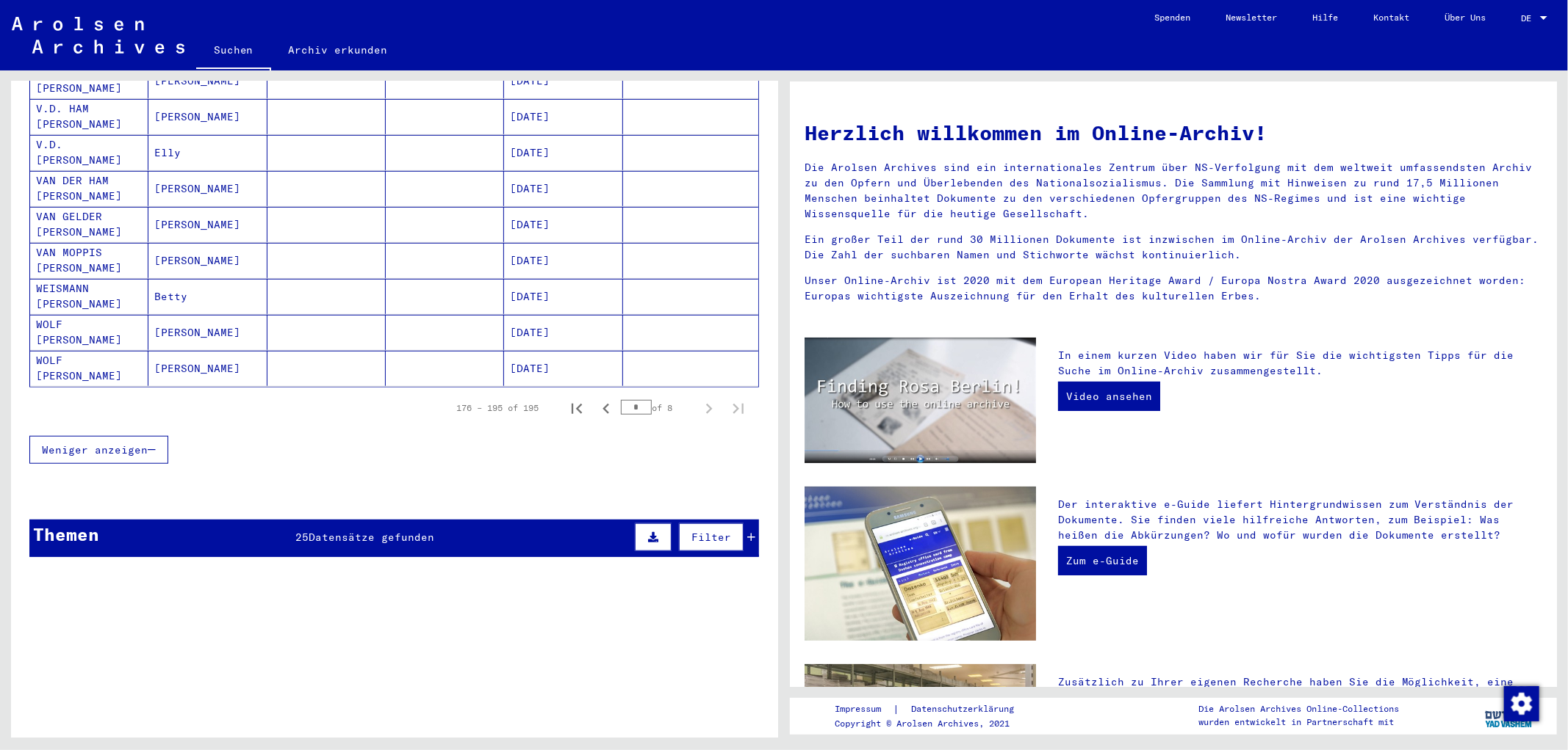
click at [695, 584] on td "Inhaftierungsdokumente > Lager und Ghettos > Konzentrationslager Herzogenbusch-…" at bounding box center [446, 617] width 624 height 68
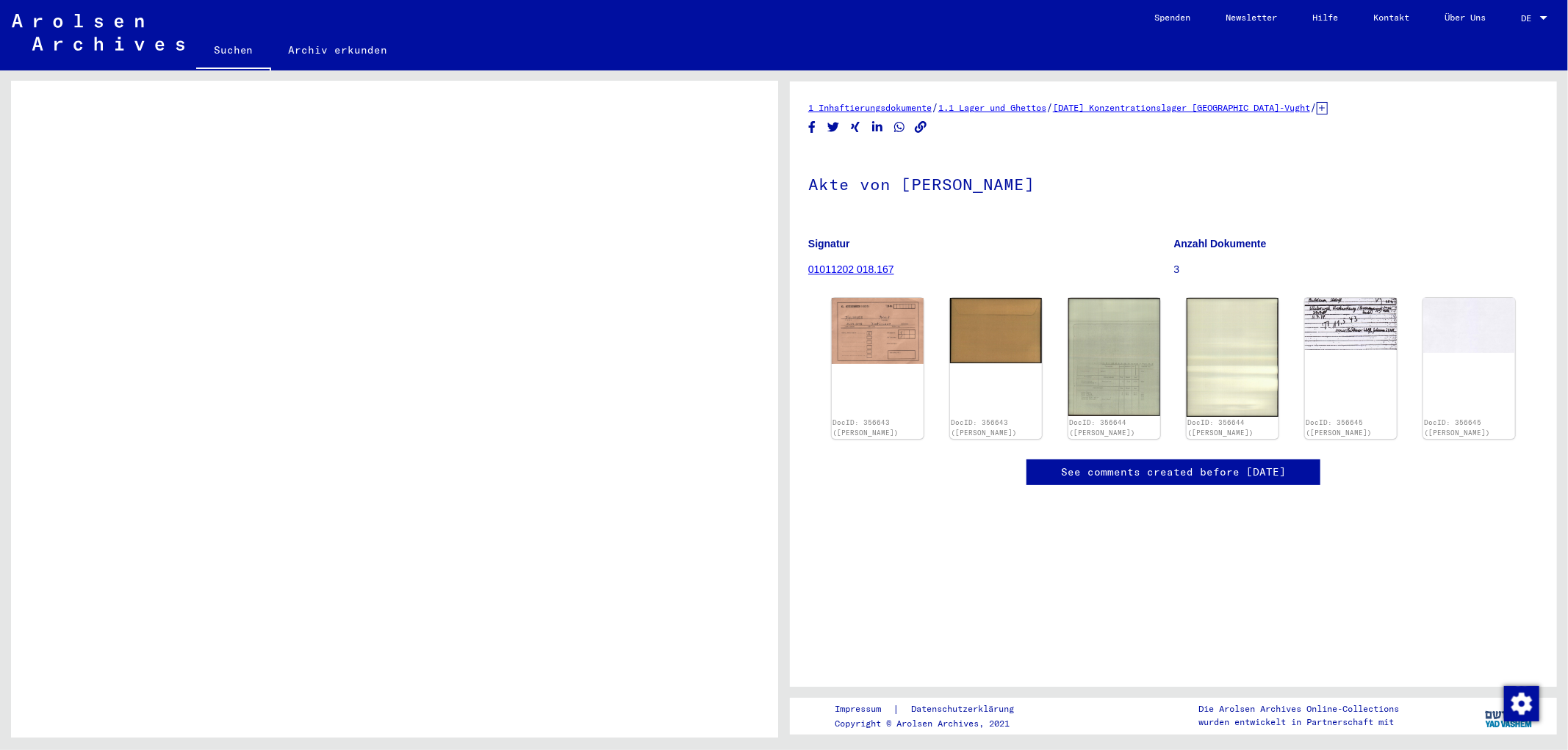
click at [695, 577] on td "Schriftgut des ITS und seiner Vorgänger > Bearbeitung von Anfragen > Fallbezoge…" at bounding box center [446, 582] width 624 height 68
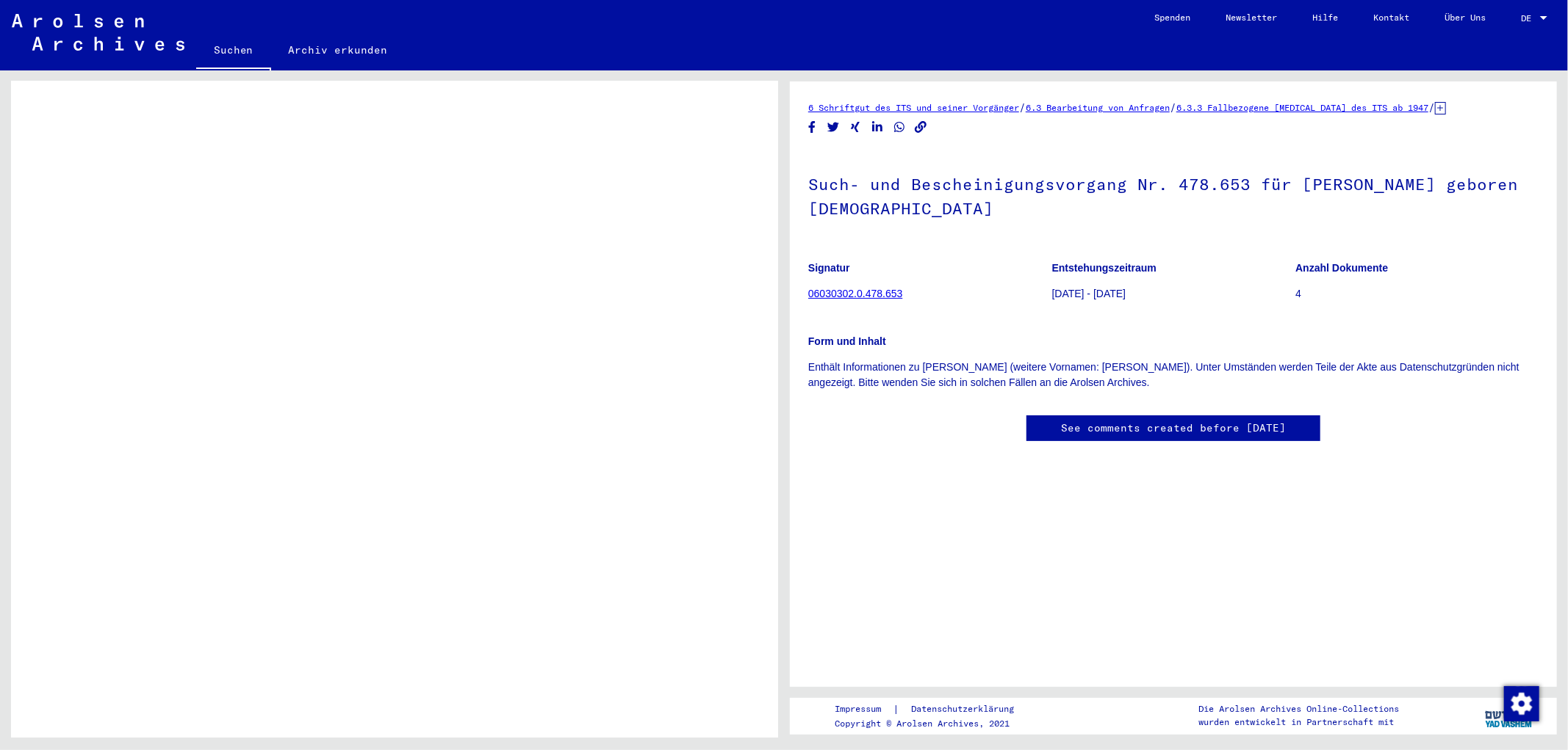
click at [695, 577] on td "Schriftgut des ITS und seiner Vorgänger > Bearbeitung von Anfragen > Fallbezoge…" at bounding box center [446, 582] width 624 height 68
